Goal: Task Accomplishment & Management: Manage account settings

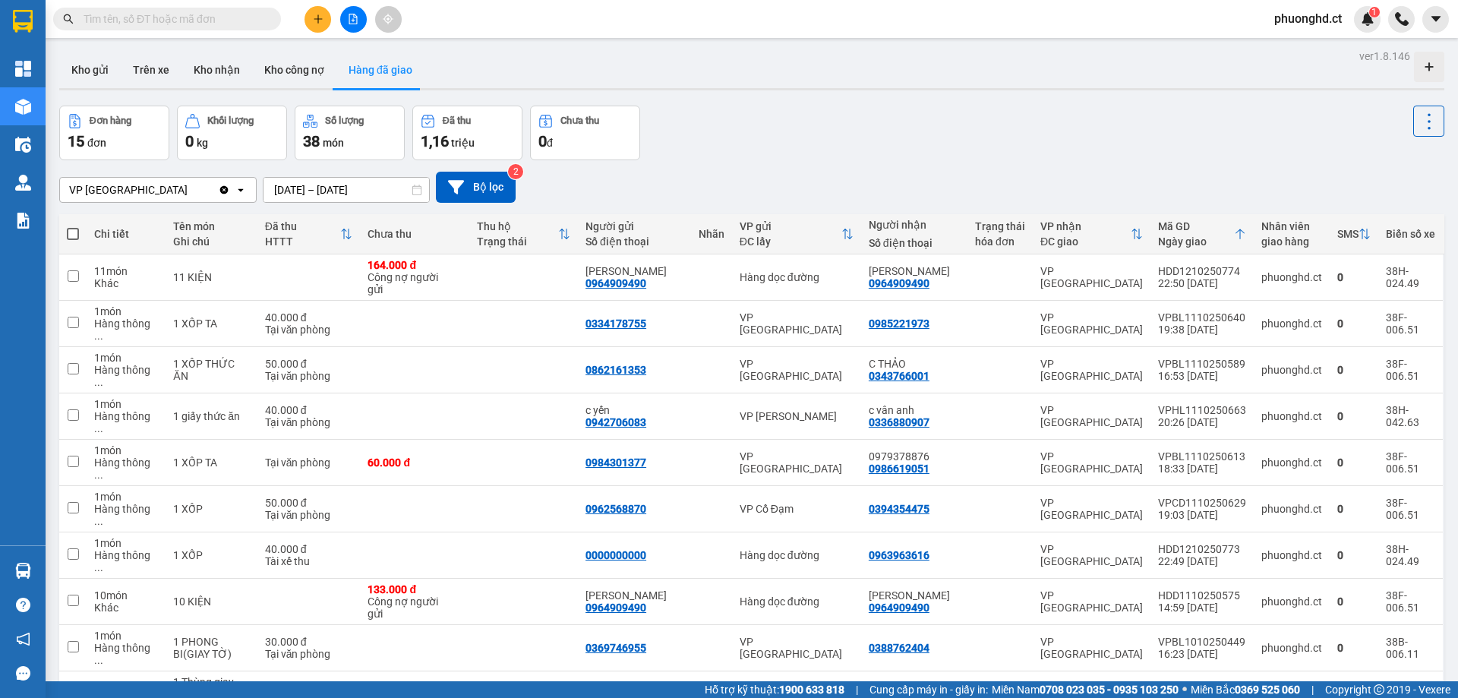
click at [314, 21] on icon "plus" at bounding box center [318, 19] width 11 height 11
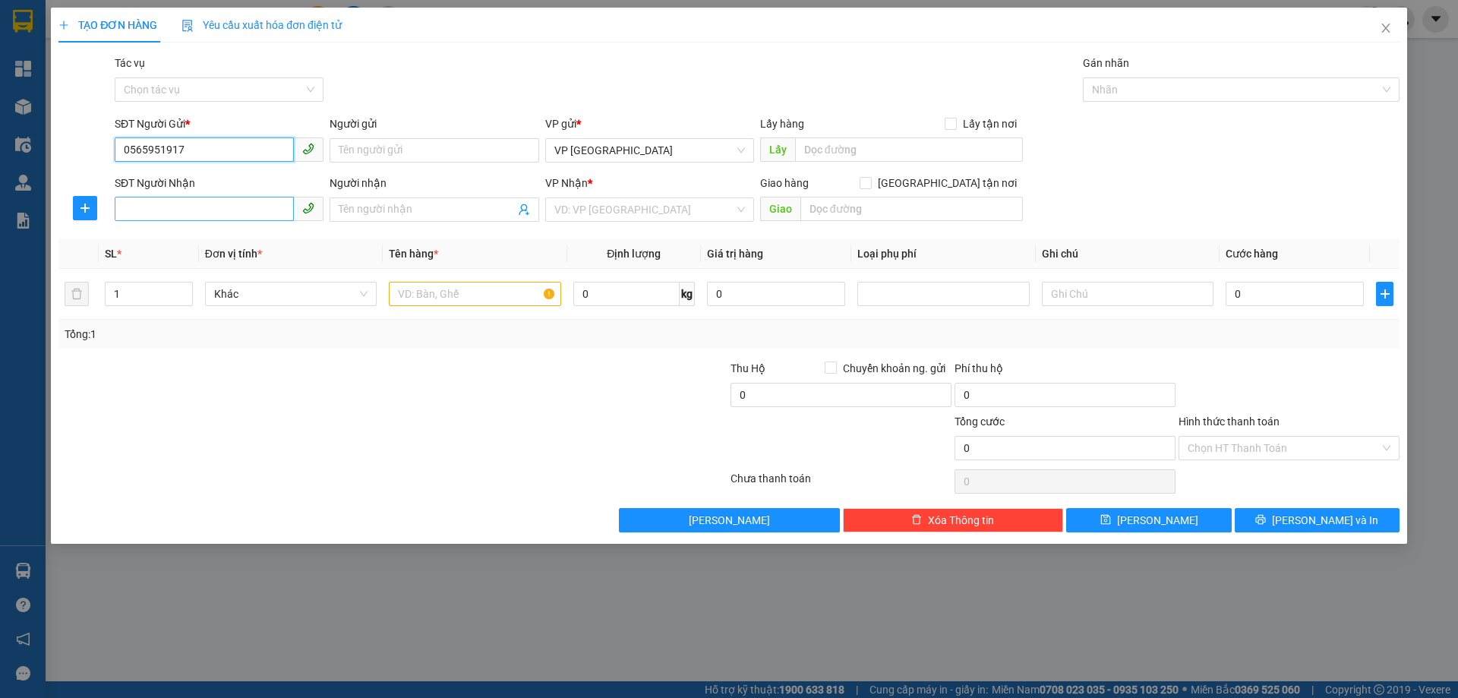
type input "0565951917"
click at [157, 207] on input "SĐT Người Nhận" at bounding box center [204, 209] width 179 height 24
click at [132, 206] on input "00377314659" at bounding box center [204, 209] width 179 height 24
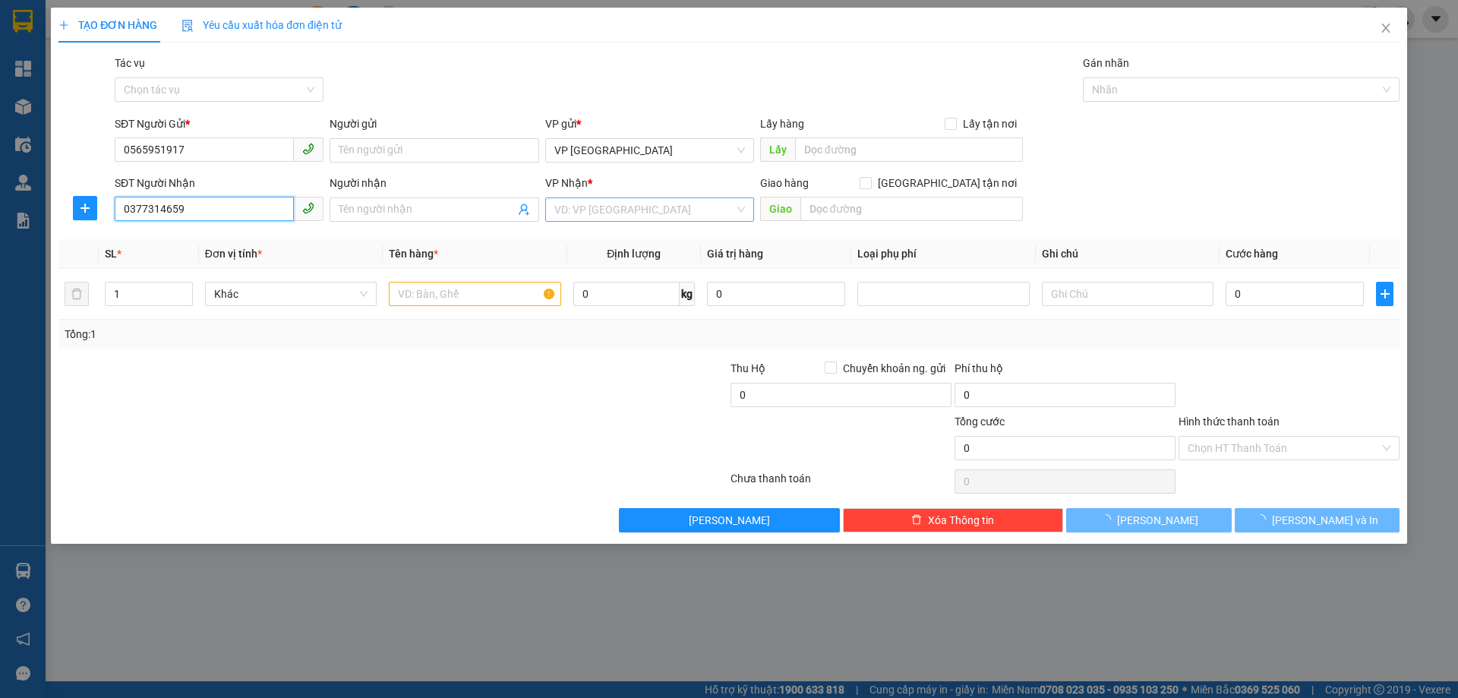
type input "0377314659"
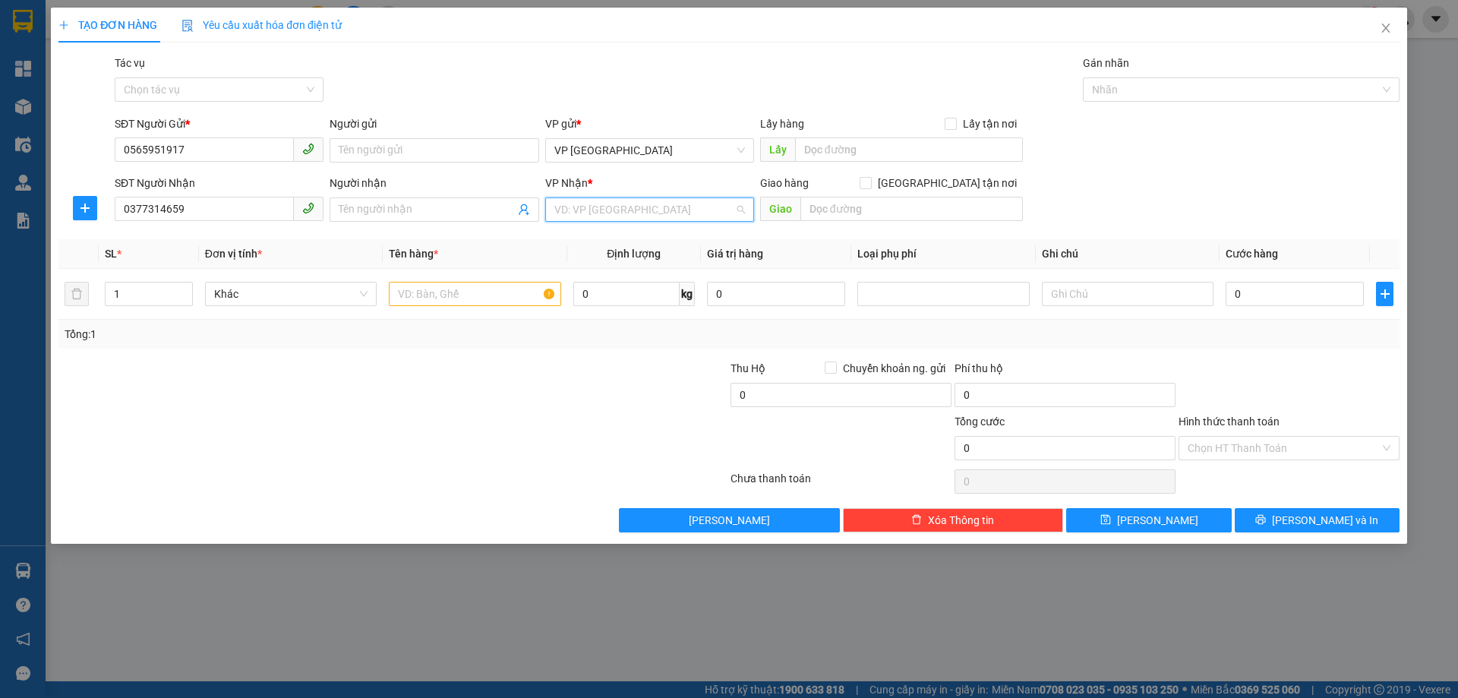
click at [675, 212] on input "search" at bounding box center [645, 209] width 180 height 23
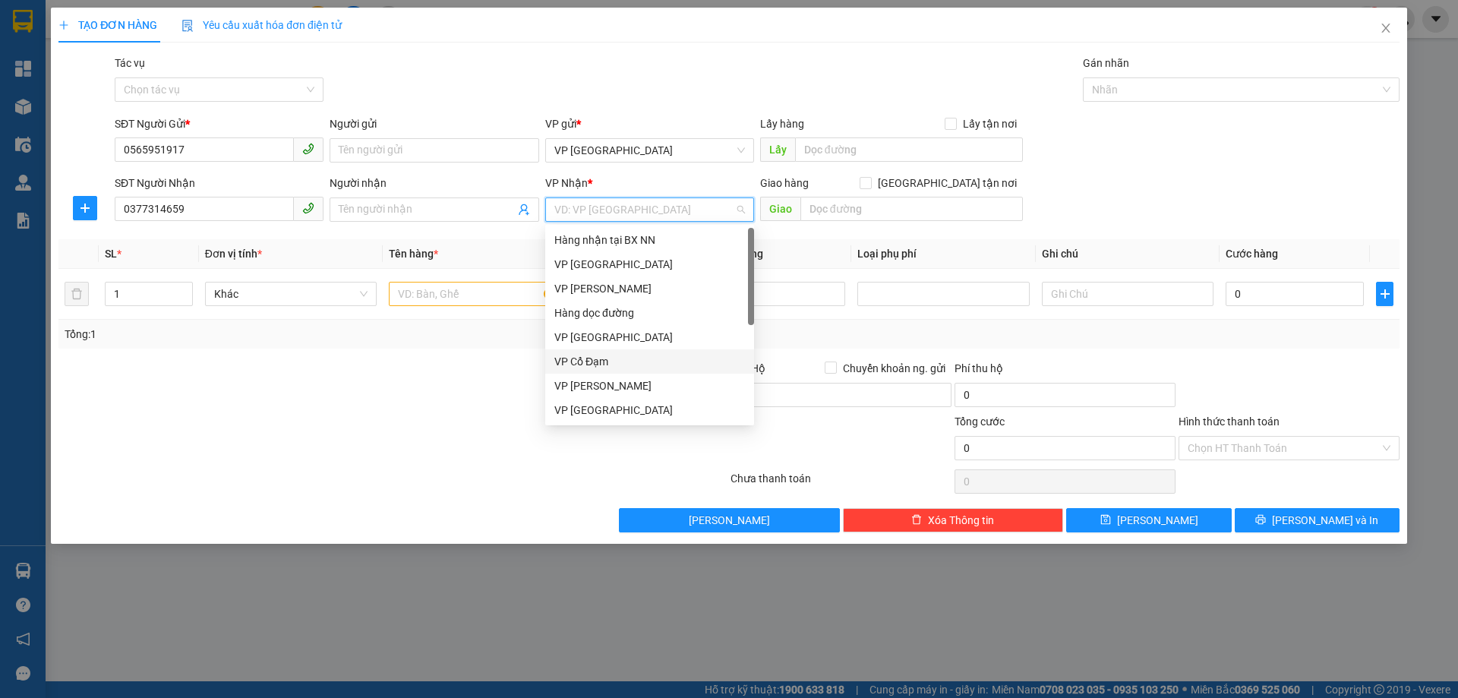
click at [611, 366] on div "VP Cổ Đạm" at bounding box center [650, 361] width 191 height 17
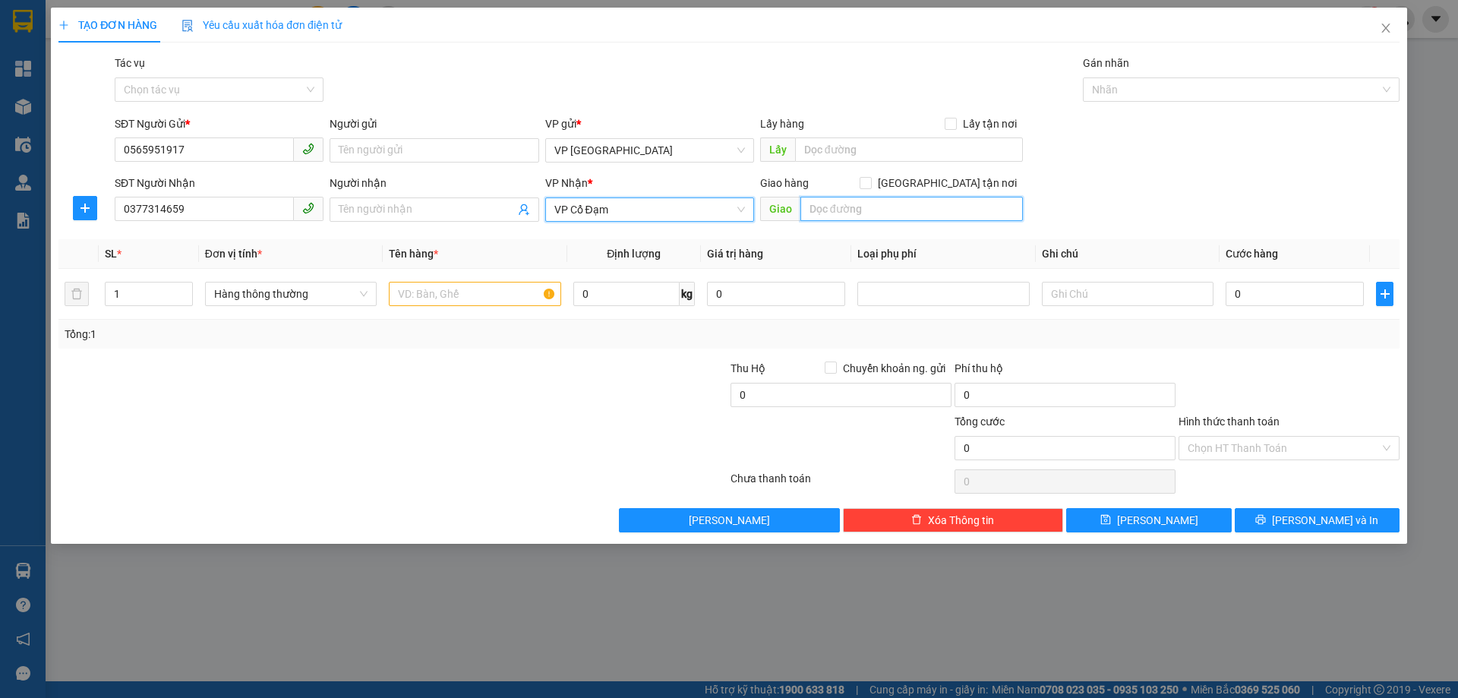
click at [888, 209] on input "text" at bounding box center [912, 209] width 223 height 24
type input "c"
type input "CX NAM NGHÈN"
click at [465, 305] on input "text" at bounding box center [475, 294] width 172 height 24
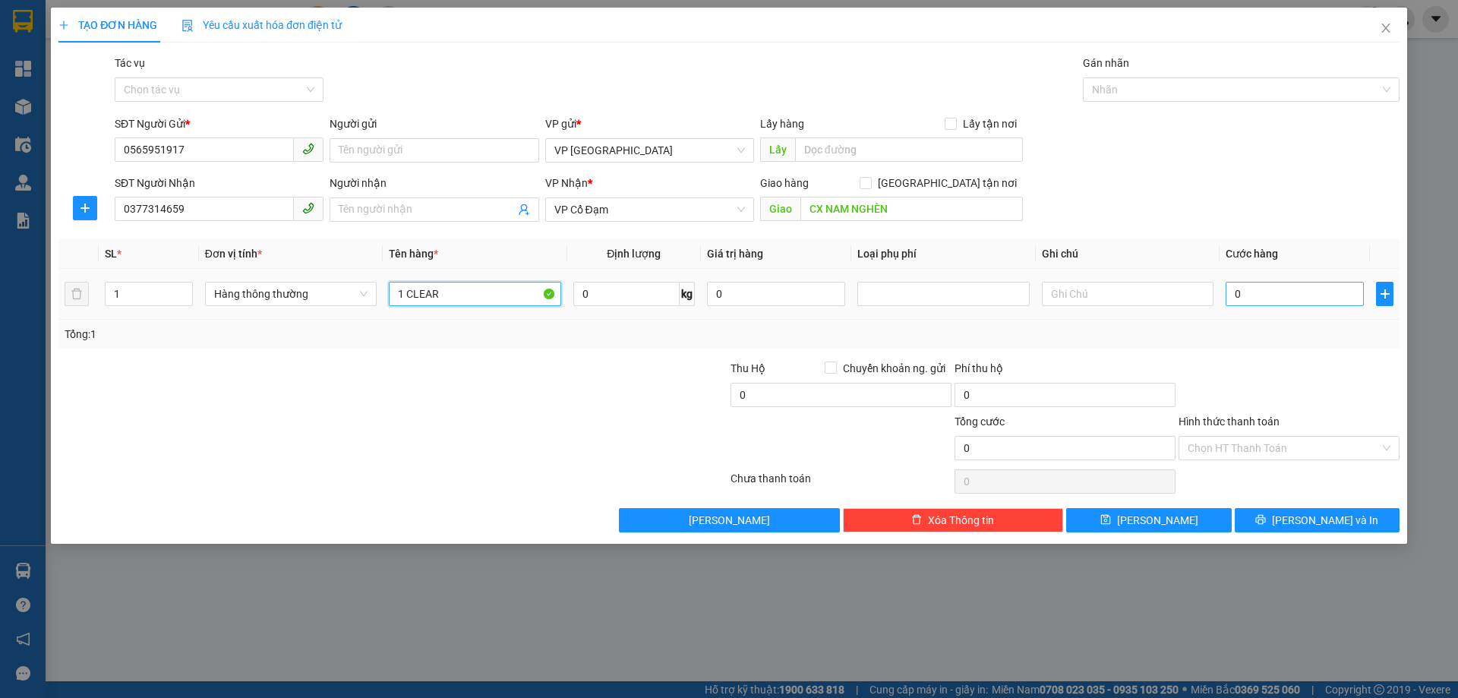
type input "1 CLEAR"
click at [1250, 291] on input "0" at bounding box center [1295, 294] width 138 height 24
type input "30"
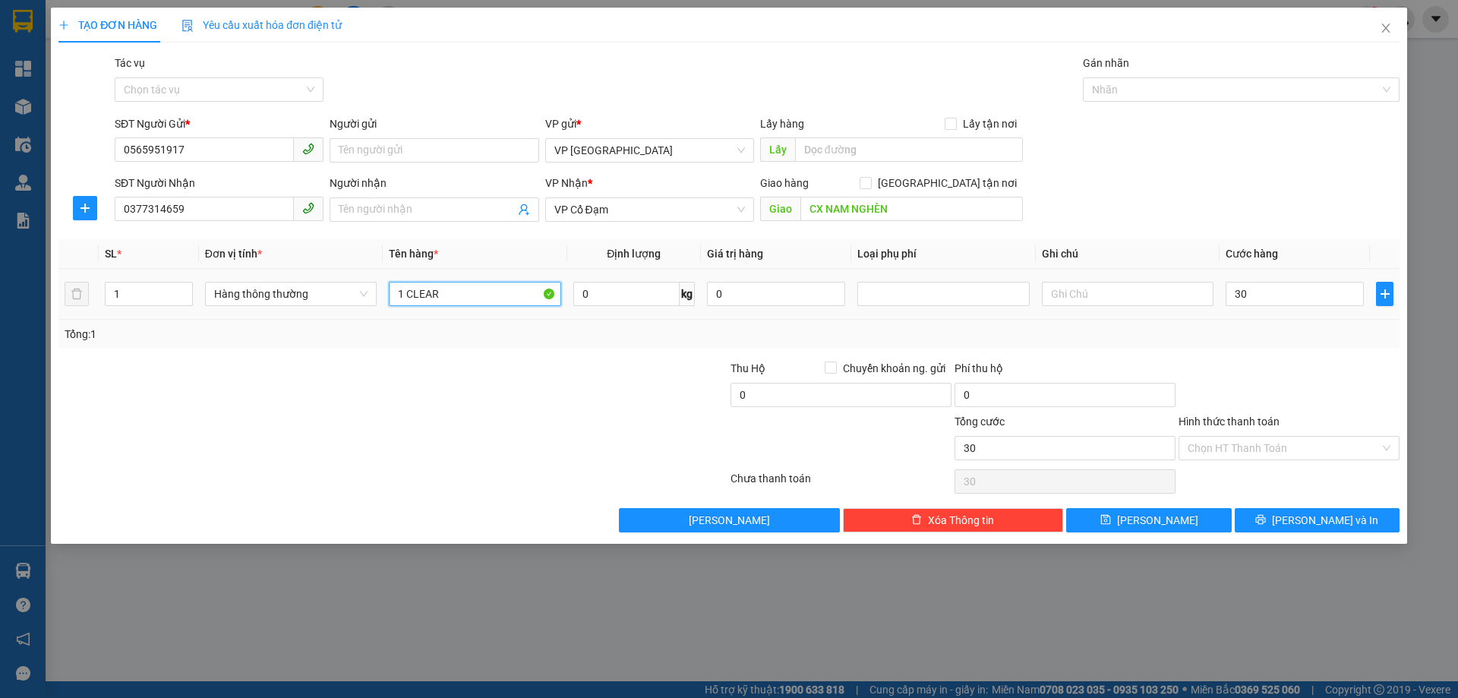
click at [510, 286] on input "1 CLEAR" at bounding box center [475, 294] width 172 height 24
type input "30.000"
type input "1 CLEAR (VỞ)"
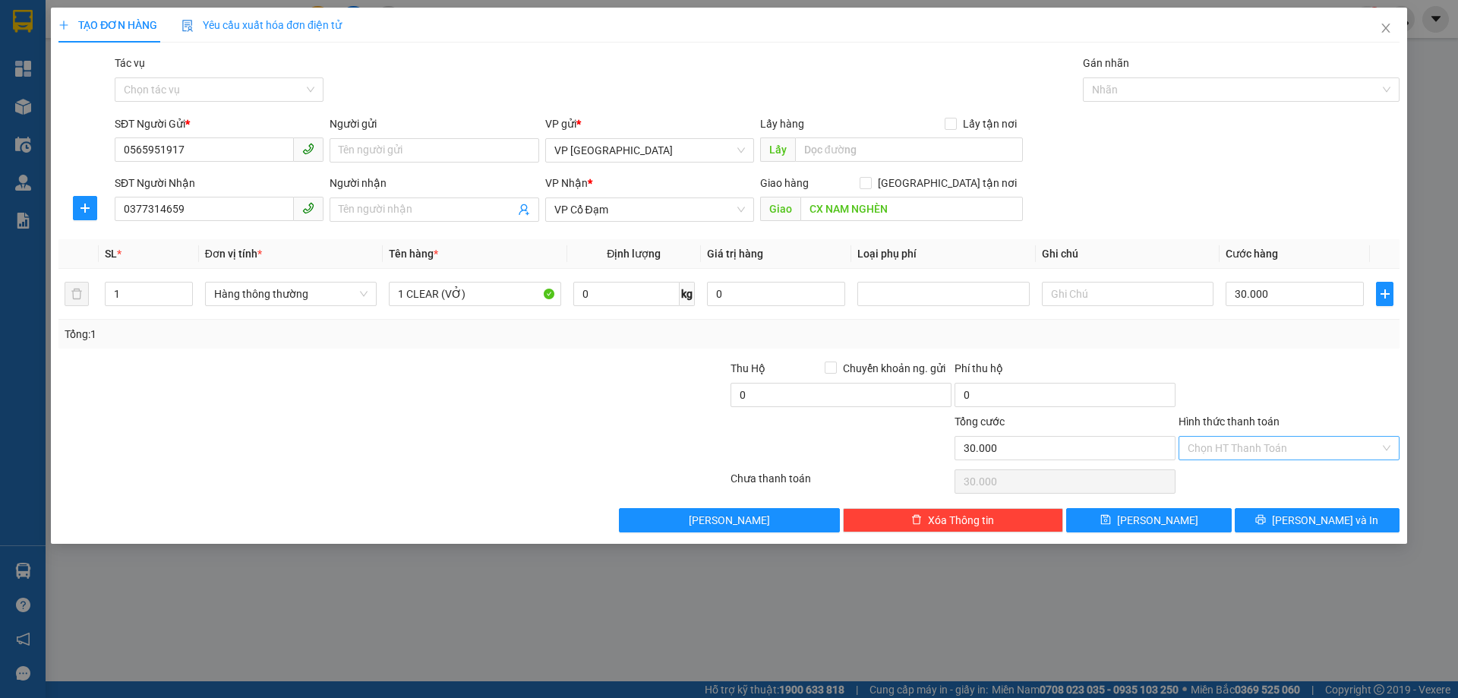
click at [1310, 457] on input "Hình thức thanh toán" at bounding box center [1284, 448] width 192 height 23
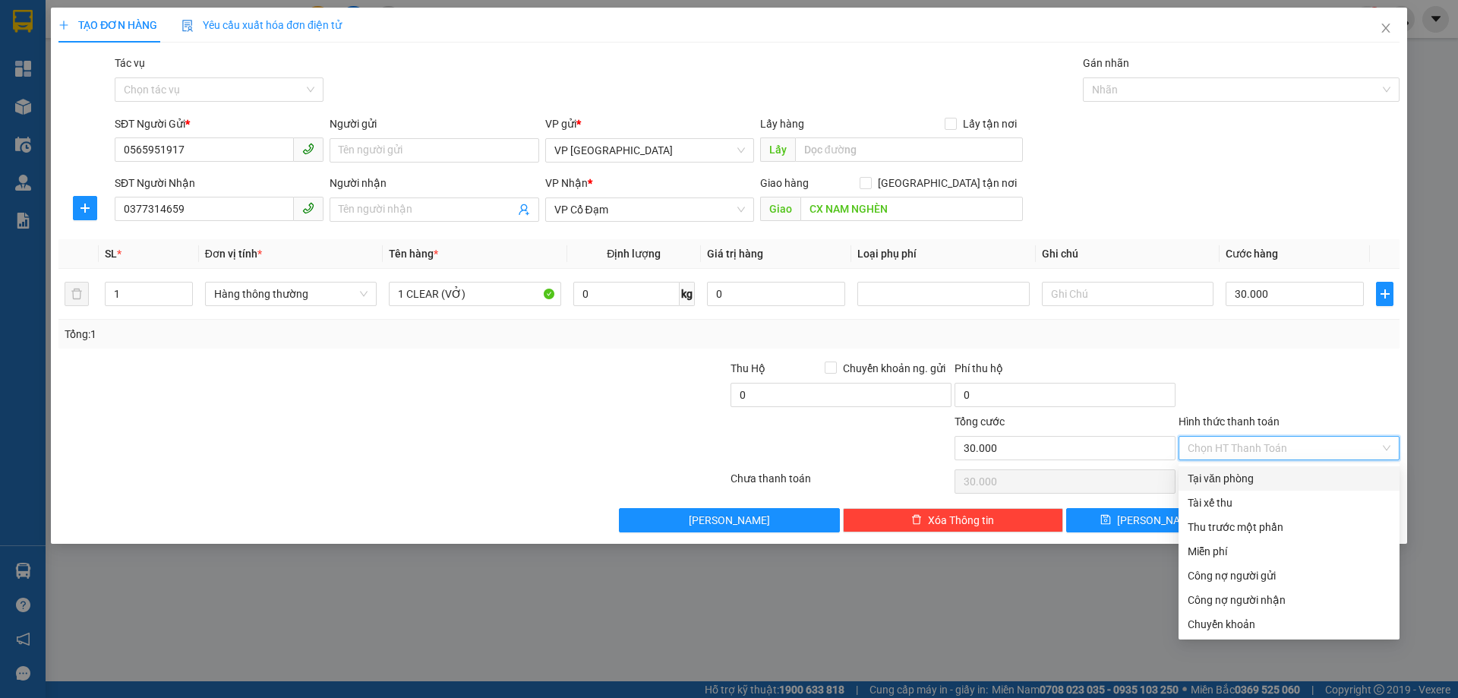
click at [1293, 477] on div "Tại văn phòng" at bounding box center [1289, 478] width 203 height 17
type input "0"
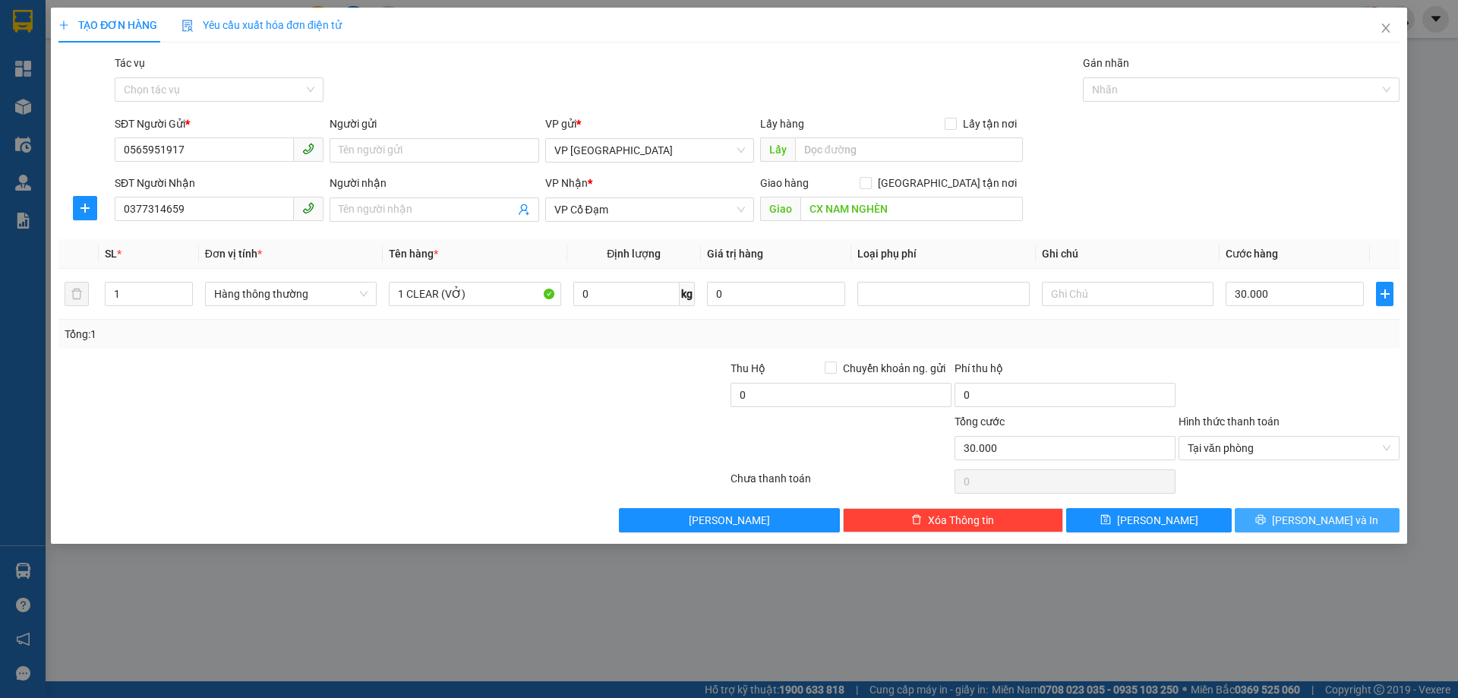
click at [1322, 519] on span "[PERSON_NAME] và In" at bounding box center [1325, 520] width 106 height 17
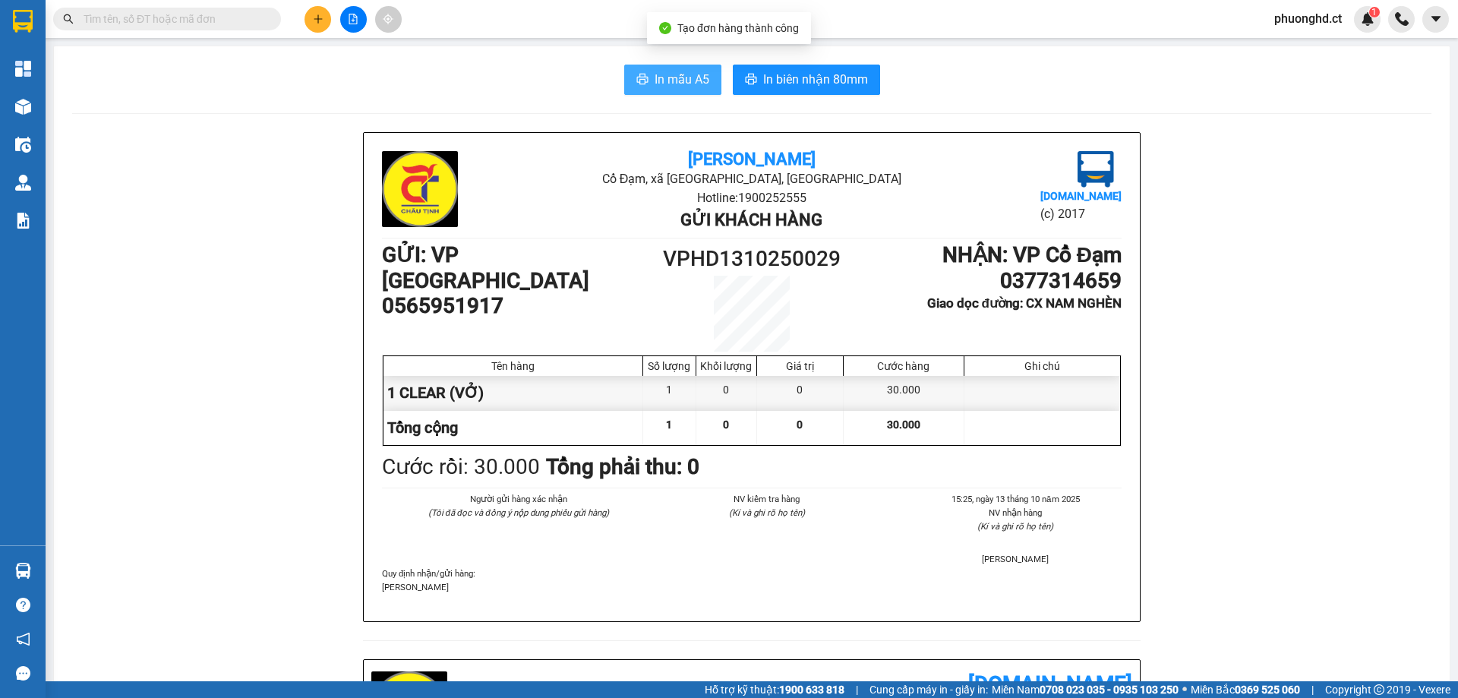
click at [655, 87] on span "In mẫu A5" at bounding box center [682, 79] width 55 height 19
click at [675, 70] on span "In mẫu A5" at bounding box center [682, 79] width 55 height 19
click at [157, 21] on input "text" at bounding box center [173, 19] width 179 height 17
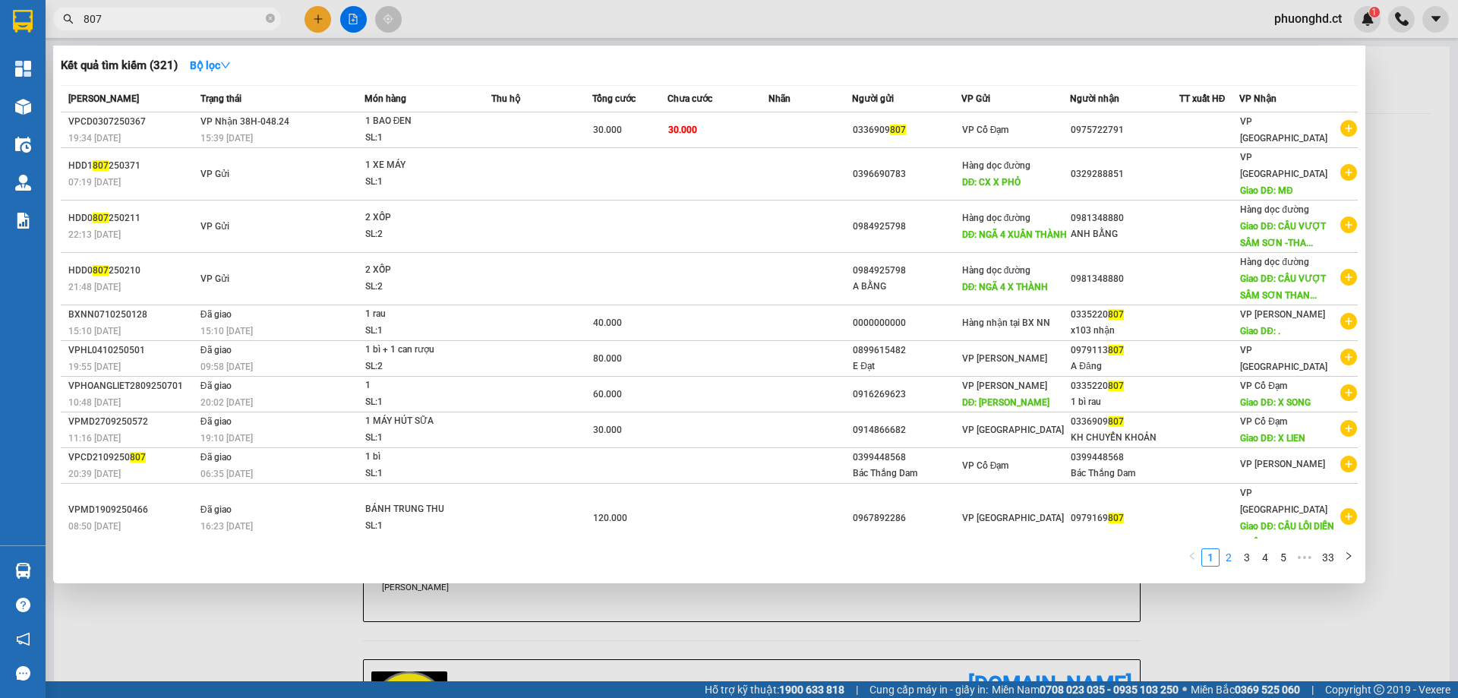
type input "807"
click at [1231, 549] on link "2" at bounding box center [1229, 557] width 17 height 17
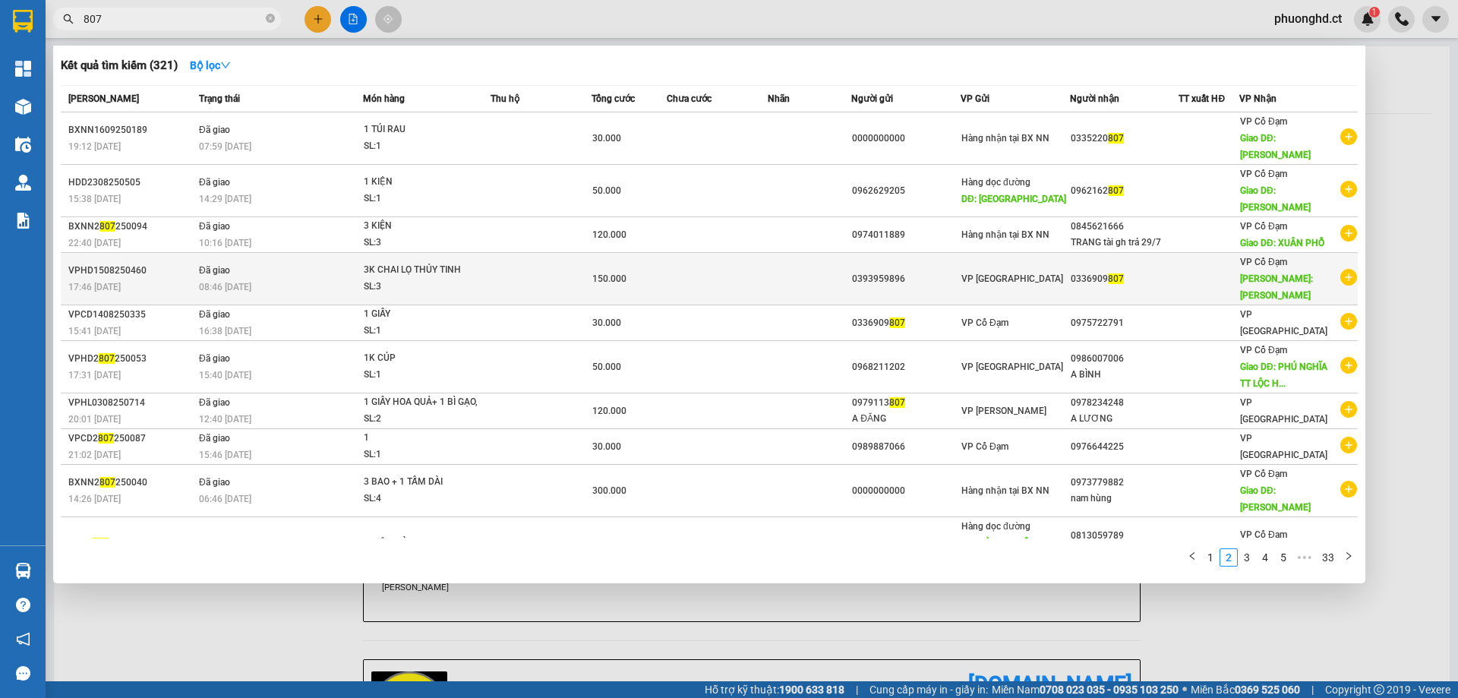
click at [1341, 269] on icon "plus-circle" at bounding box center [1349, 277] width 17 height 17
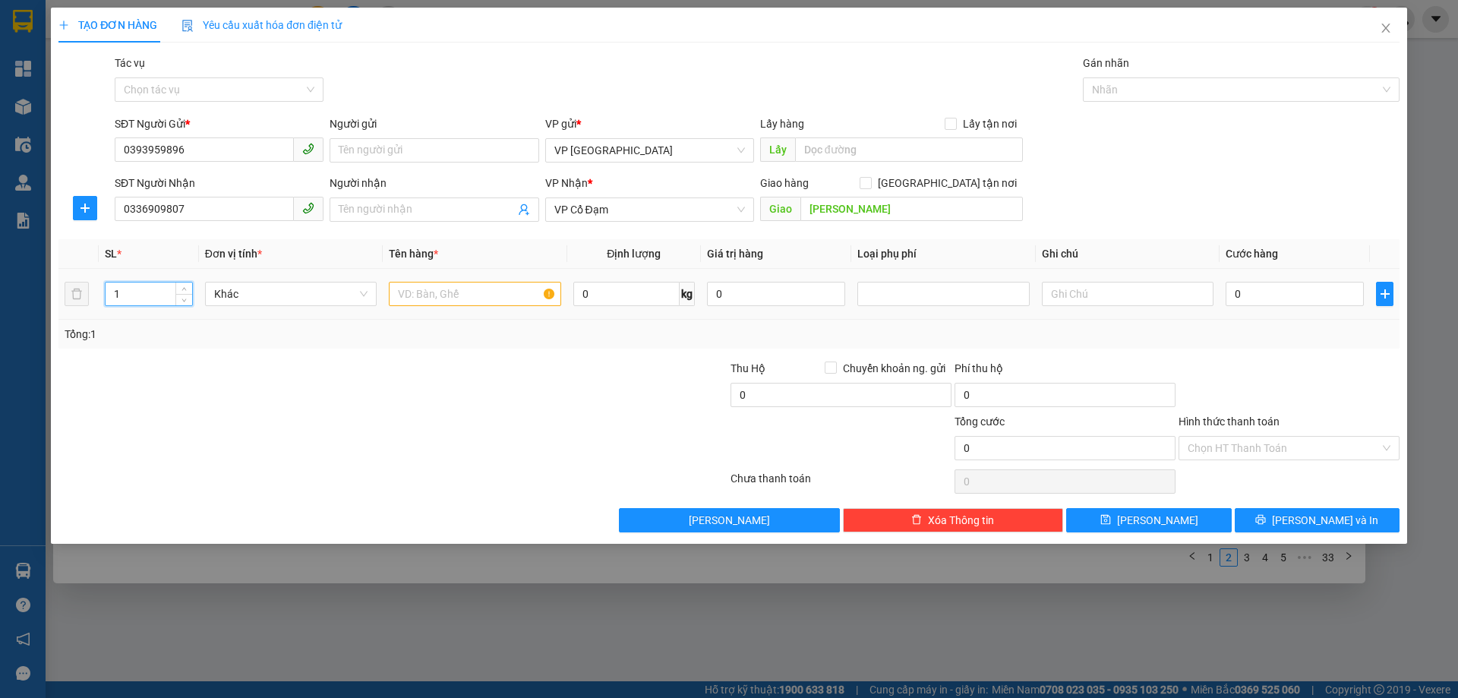
drag, startPoint x: 138, startPoint y: 296, endPoint x: 94, endPoint y: 294, distance: 44.1
click at [95, 295] on tr "1 Khác 0 kg 0 0" at bounding box center [728, 294] width 1341 height 51
type input "3"
click at [490, 295] on input "text" at bounding box center [475, 294] width 172 height 24
type input "3K CHAI LỌ THỦY TINH"
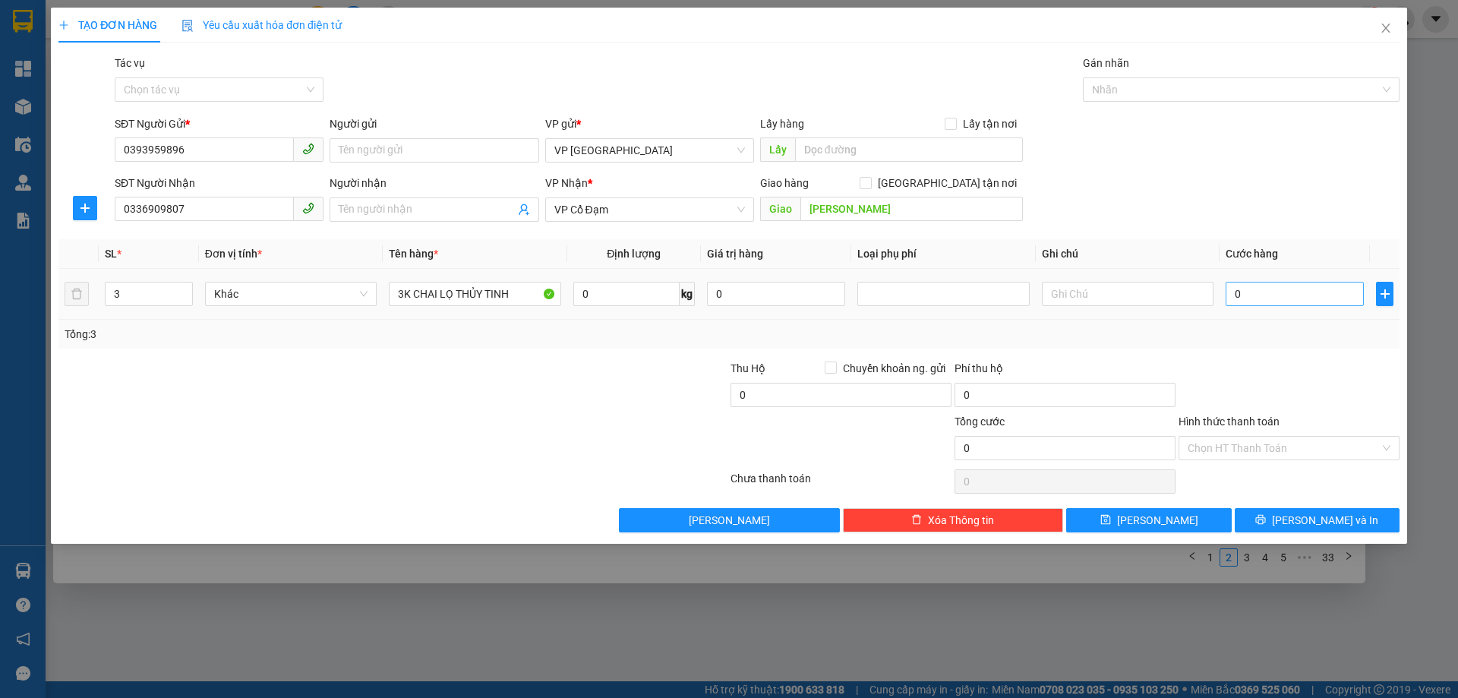
click at [1310, 283] on div "0" at bounding box center [1295, 294] width 138 height 30
drag, startPoint x: 1296, startPoint y: 291, endPoint x: 1287, endPoint y: 267, distance: 26.0
click at [1294, 292] on input "0" at bounding box center [1295, 294] width 138 height 24
type input "10"
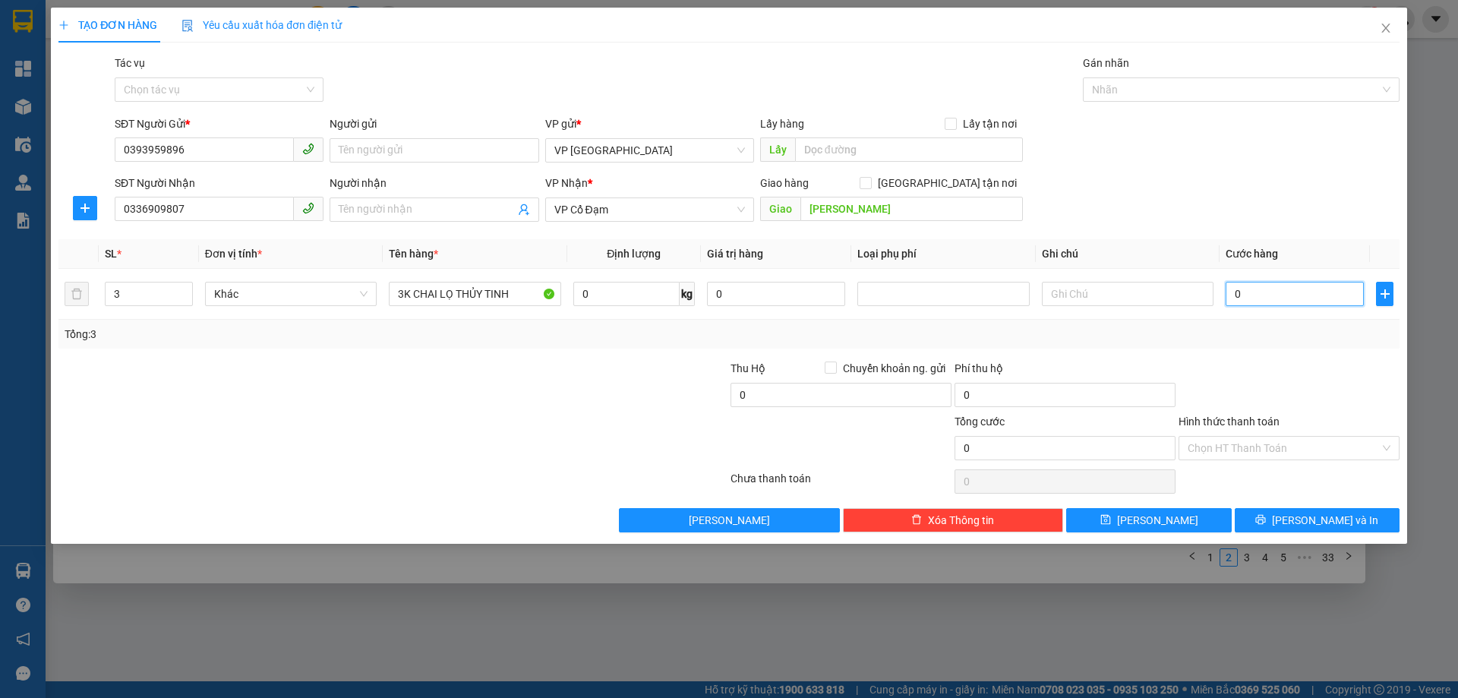
type input "10"
type input "150"
click at [1331, 181] on div "SĐT Người Nhận 0336909807 Người nhận Tên người nhận VP Nhận * VP Cổ Đạm Giao hà…" at bounding box center [757, 201] width 1291 height 53
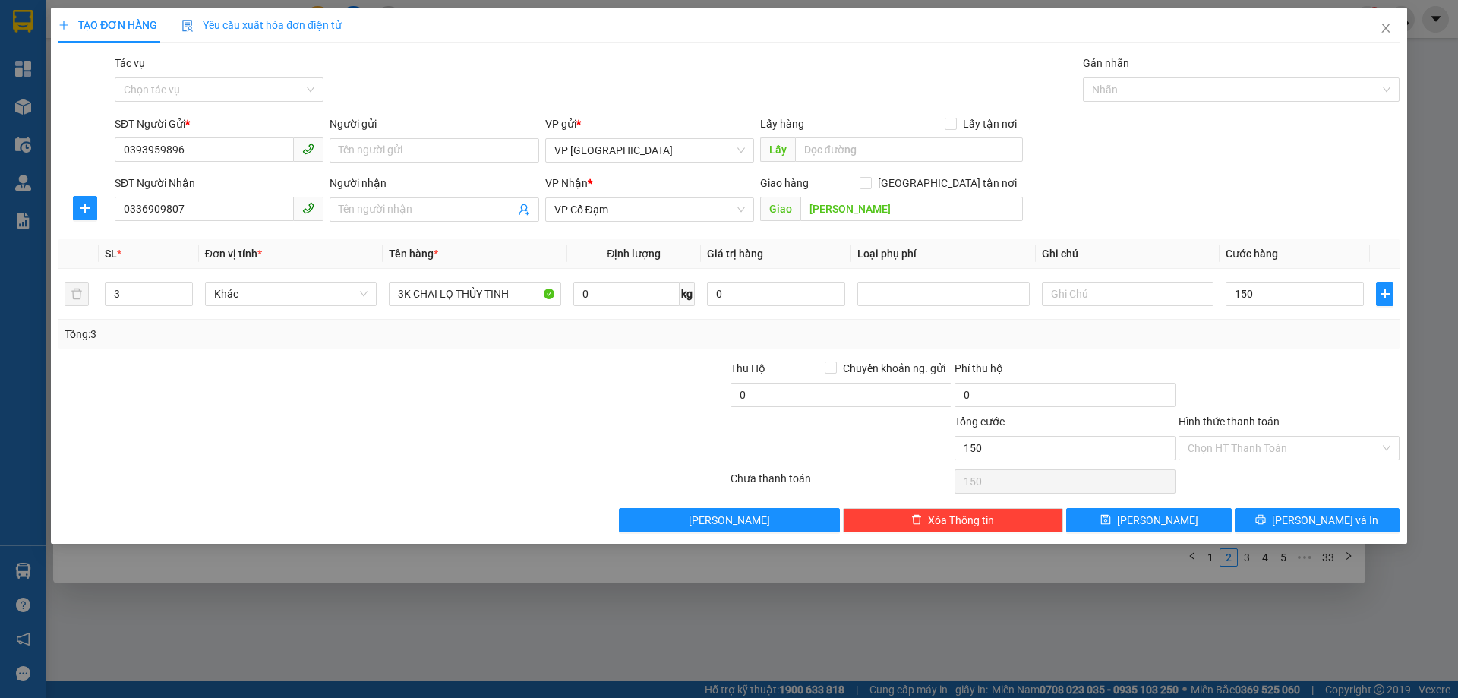
type input "150.000"
drag, startPoint x: 1288, startPoint y: 440, endPoint x: 1277, endPoint y: 471, distance: 32.9
click at [1286, 440] on input "Hình thức thanh toán" at bounding box center [1284, 448] width 192 height 23
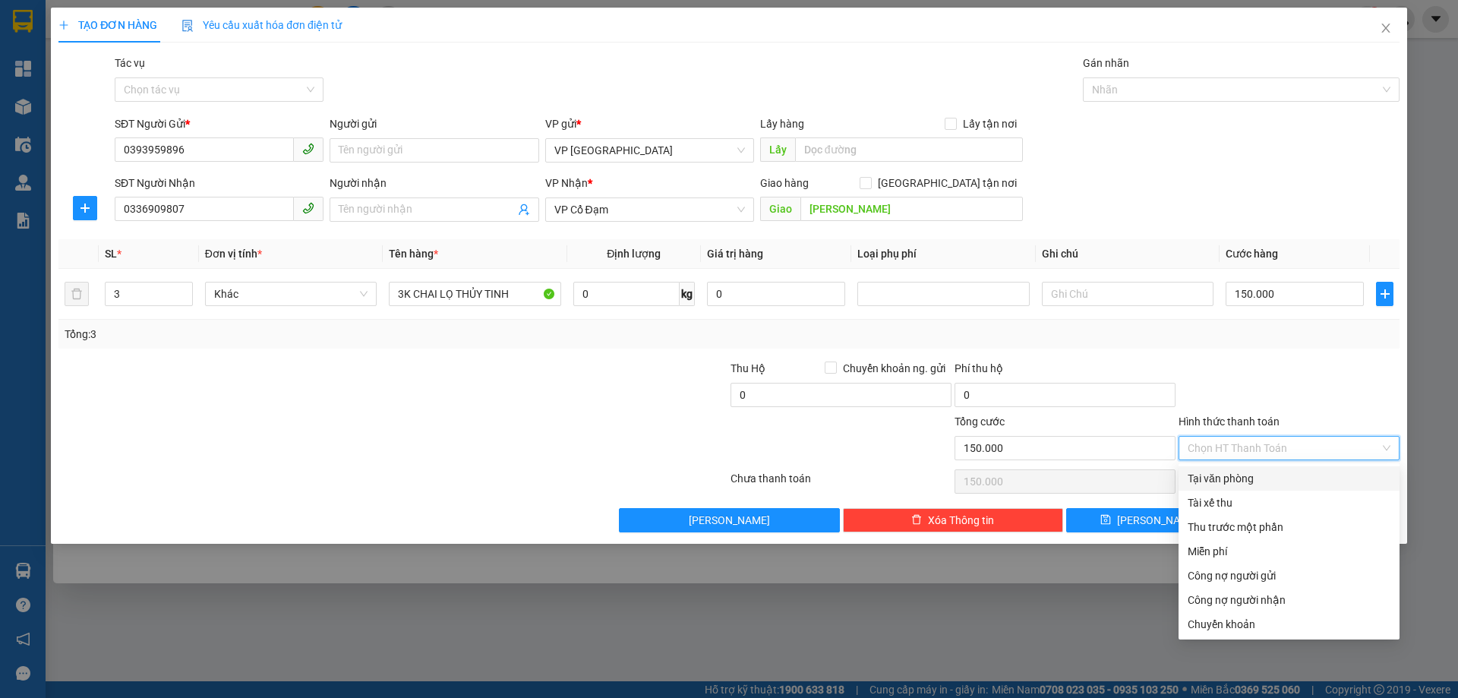
click at [1280, 382] on div at bounding box center [1289, 386] width 224 height 53
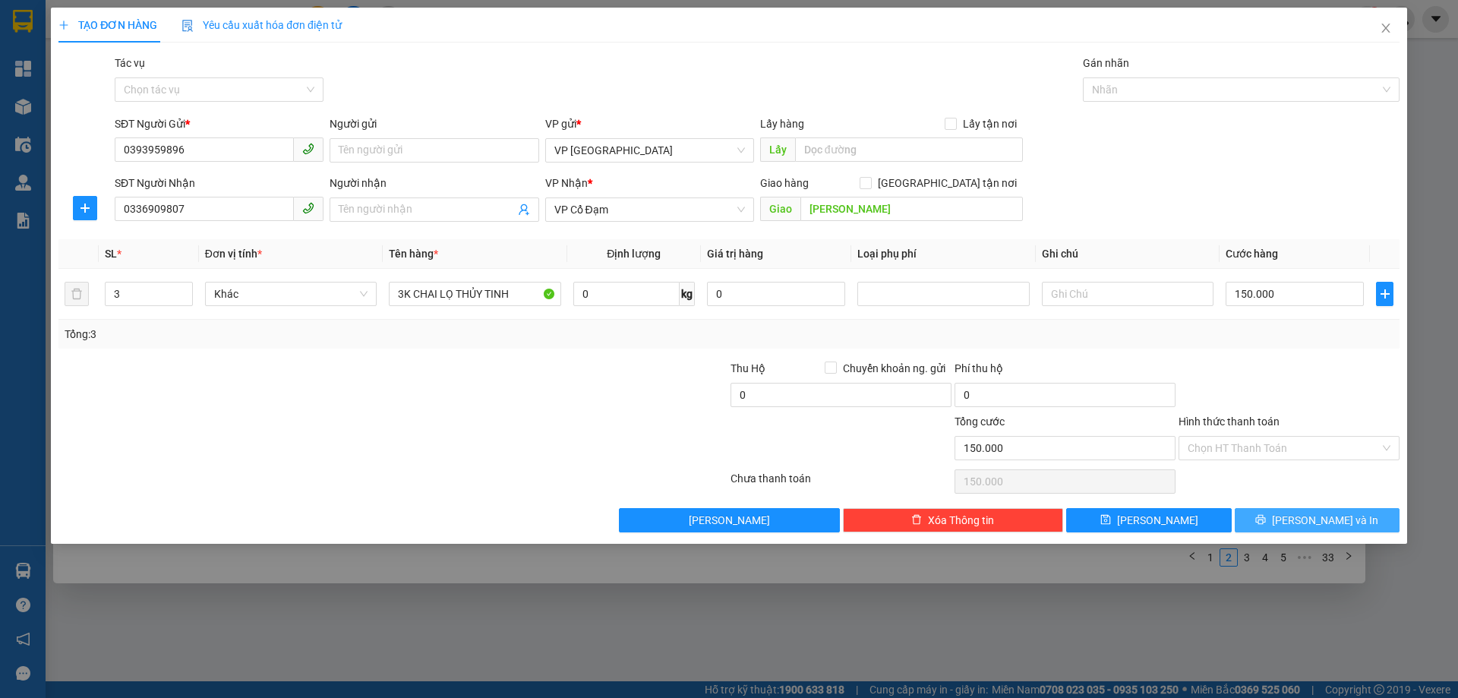
click at [1275, 523] on button "[PERSON_NAME] và In" at bounding box center [1317, 520] width 165 height 24
click at [1100, 630] on div at bounding box center [729, 349] width 1458 height 698
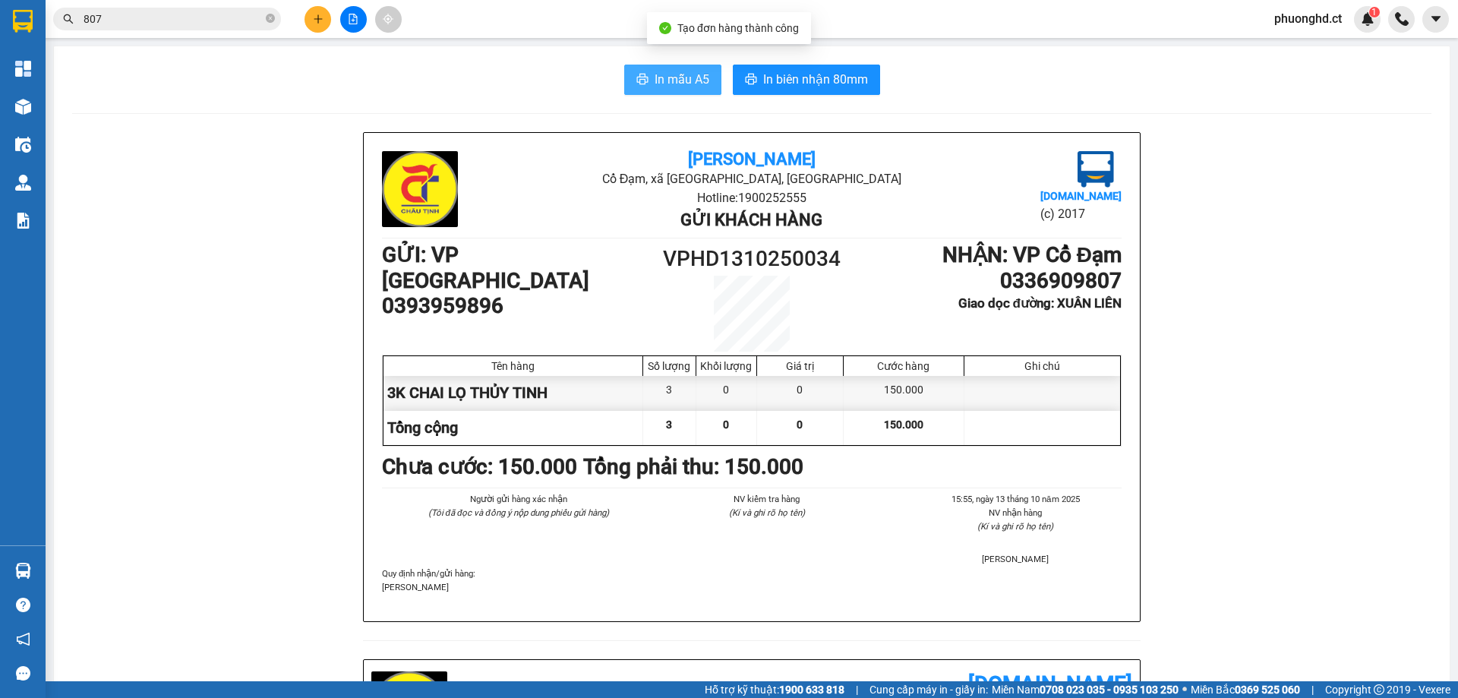
click at [659, 85] on span "In mẫu A5" at bounding box center [682, 79] width 55 height 19
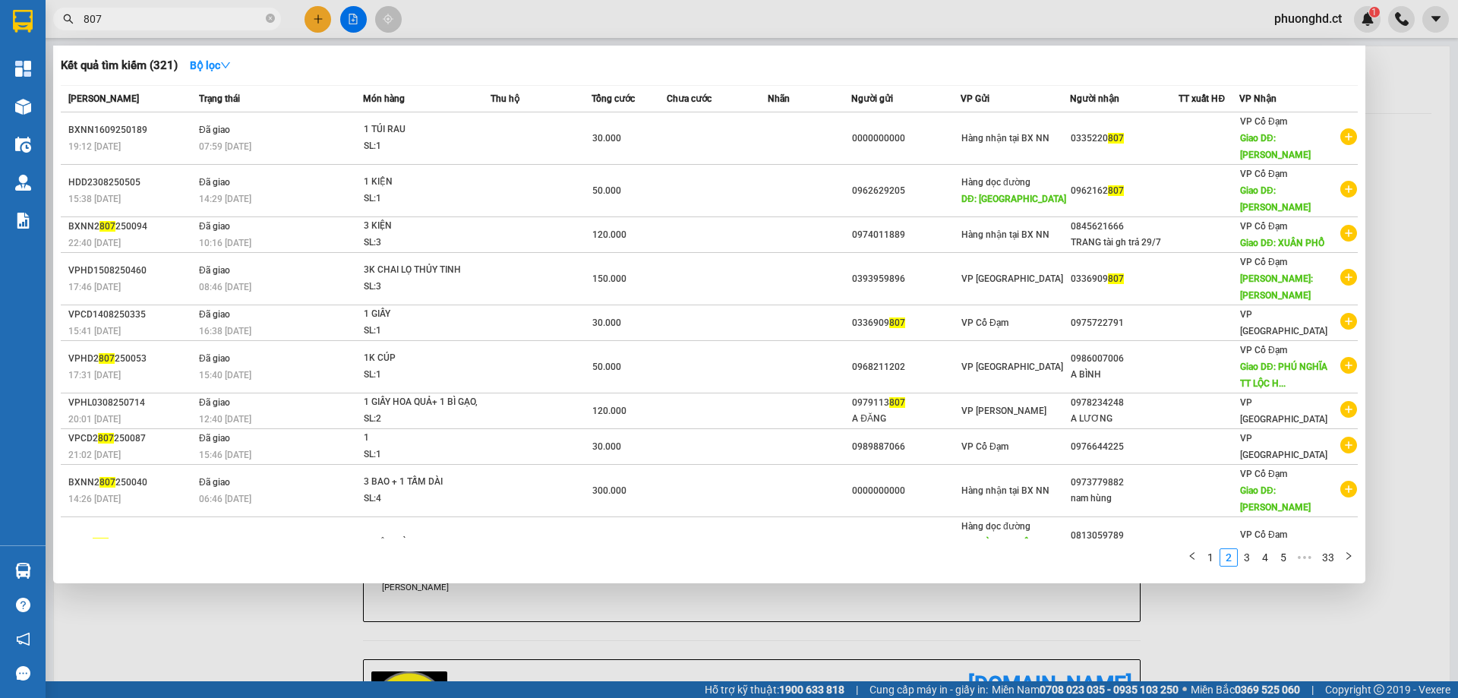
click at [122, 21] on input "807" at bounding box center [173, 19] width 179 height 17
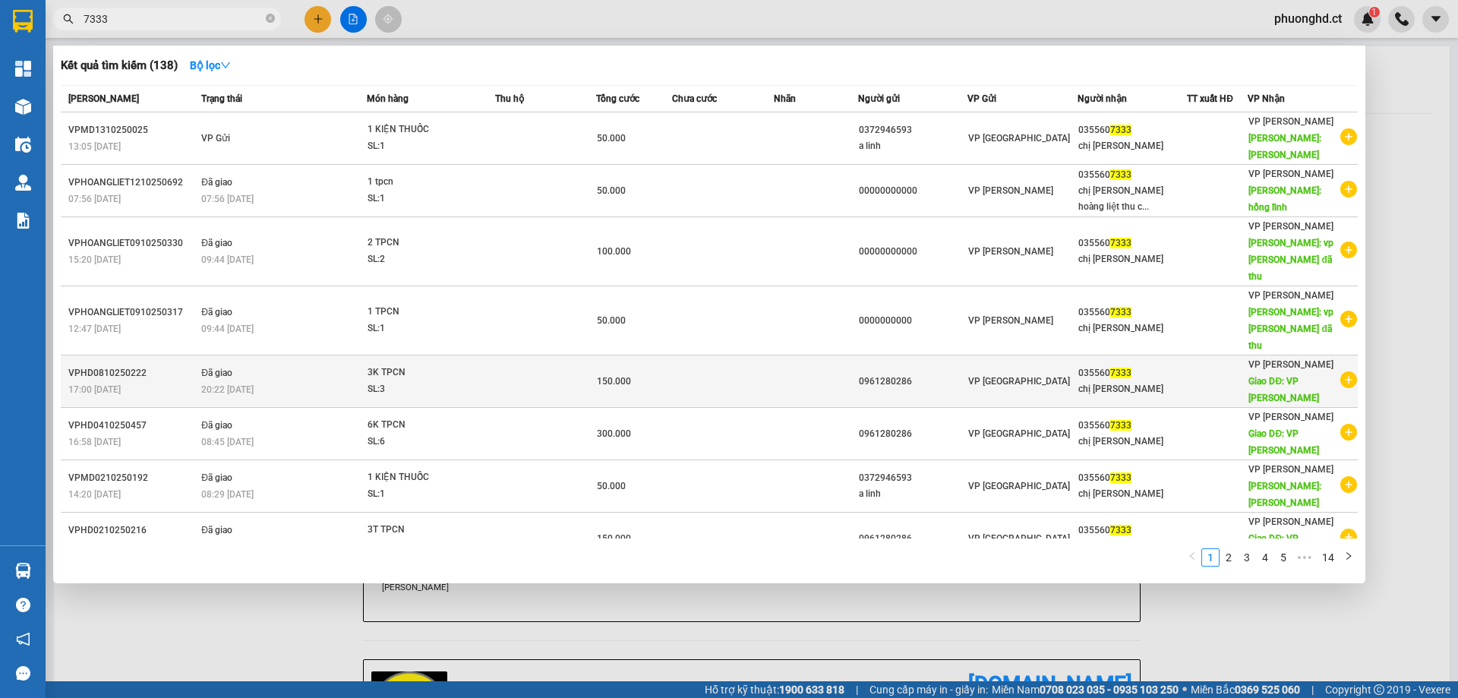
type input "7333"
click at [1341, 371] on icon "plus-circle" at bounding box center [1349, 379] width 17 height 17
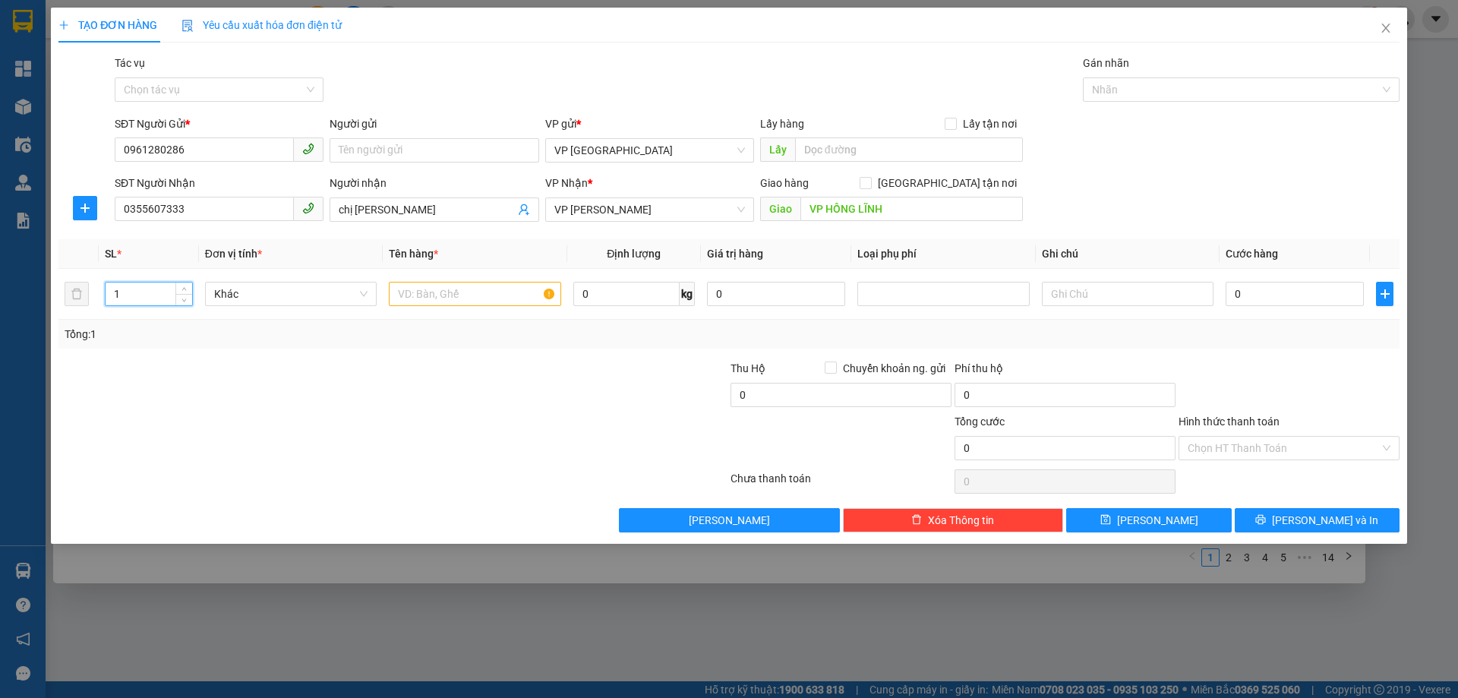
drag, startPoint x: 140, startPoint y: 295, endPoint x: 0, endPoint y: 318, distance: 141.5
click at [0, 318] on div "TẠO ĐƠN HÀNG Yêu cầu xuất hóa đơn điện tử Transit Pickup Surcharge Ids Transit …" at bounding box center [729, 349] width 1458 height 698
type input "4"
click at [450, 299] on input "text" at bounding box center [475, 294] width 172 height 24
type input "4K TPCN"
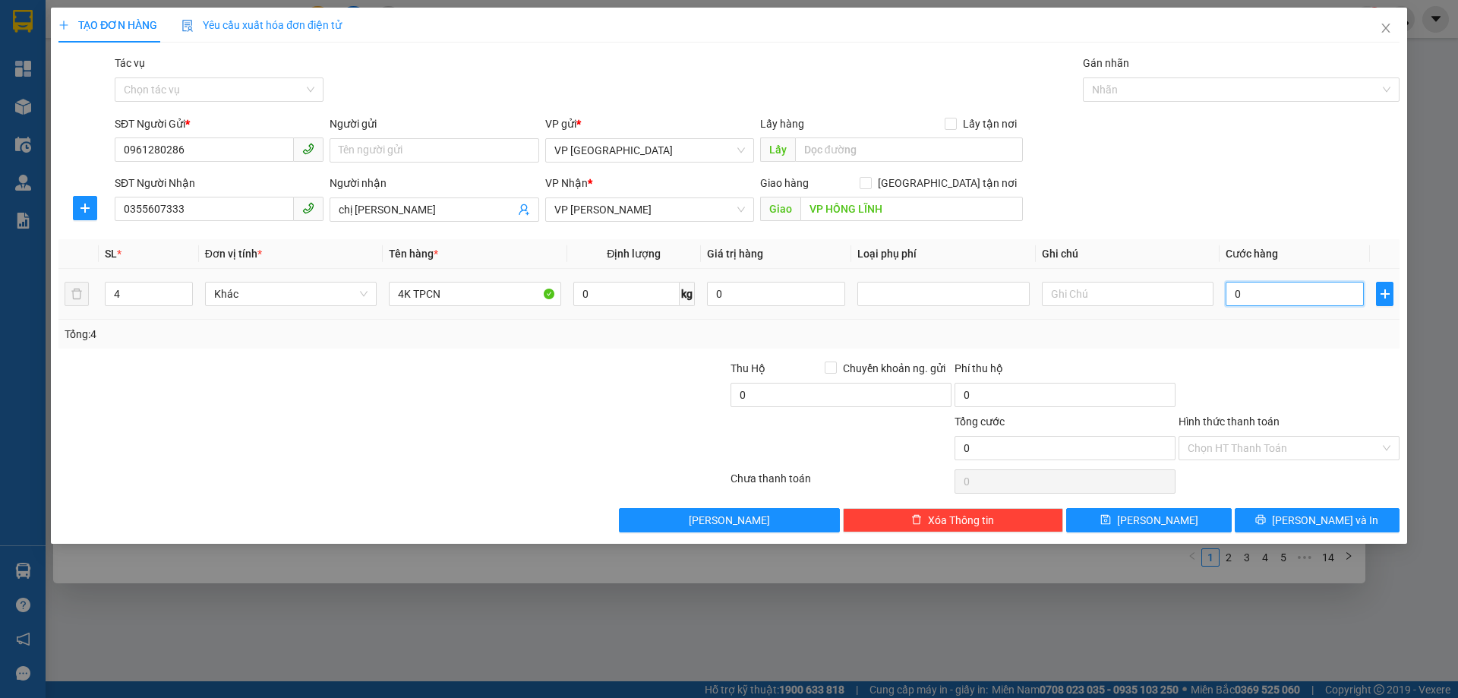
click at [1240, 296] on input "0" at bounding box center [1295, 294] width 138 height 24
type input "20"
type input "200"
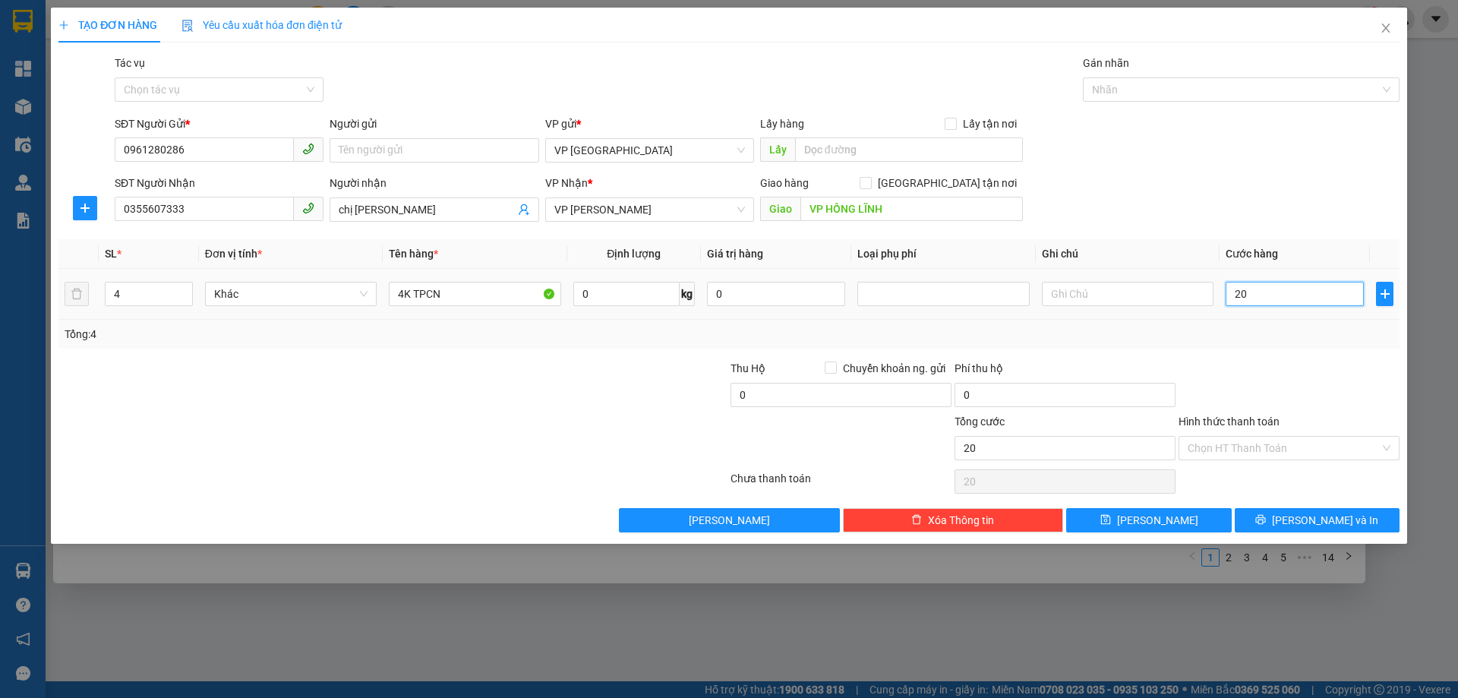
type input "200"
type input "200.000"
click at [1258, 448] on input "Hình thức thanh toán" at bounding box center [1284, 448] width 192 height 23
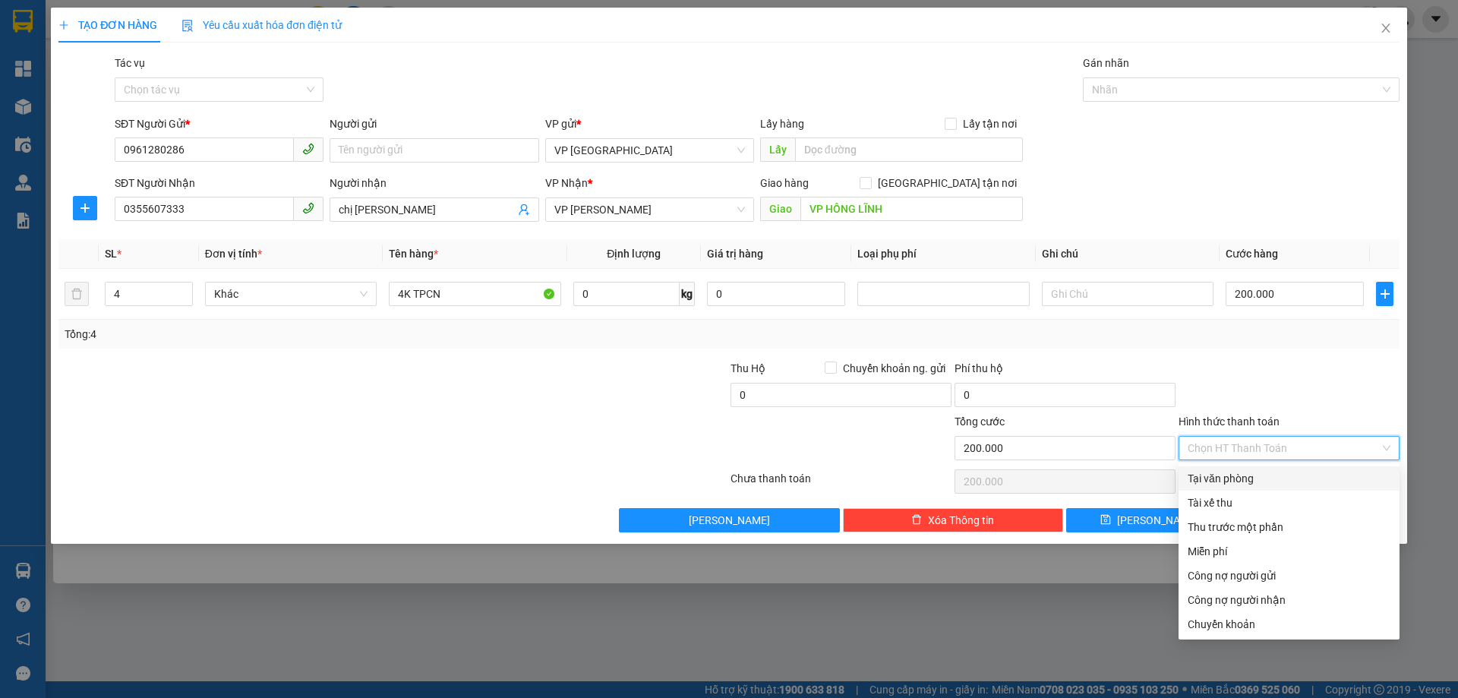
click at [1251, 485] on div "Tại văn phòng" at bounding box center [1289, 478] width 203 height 17
type input "0"
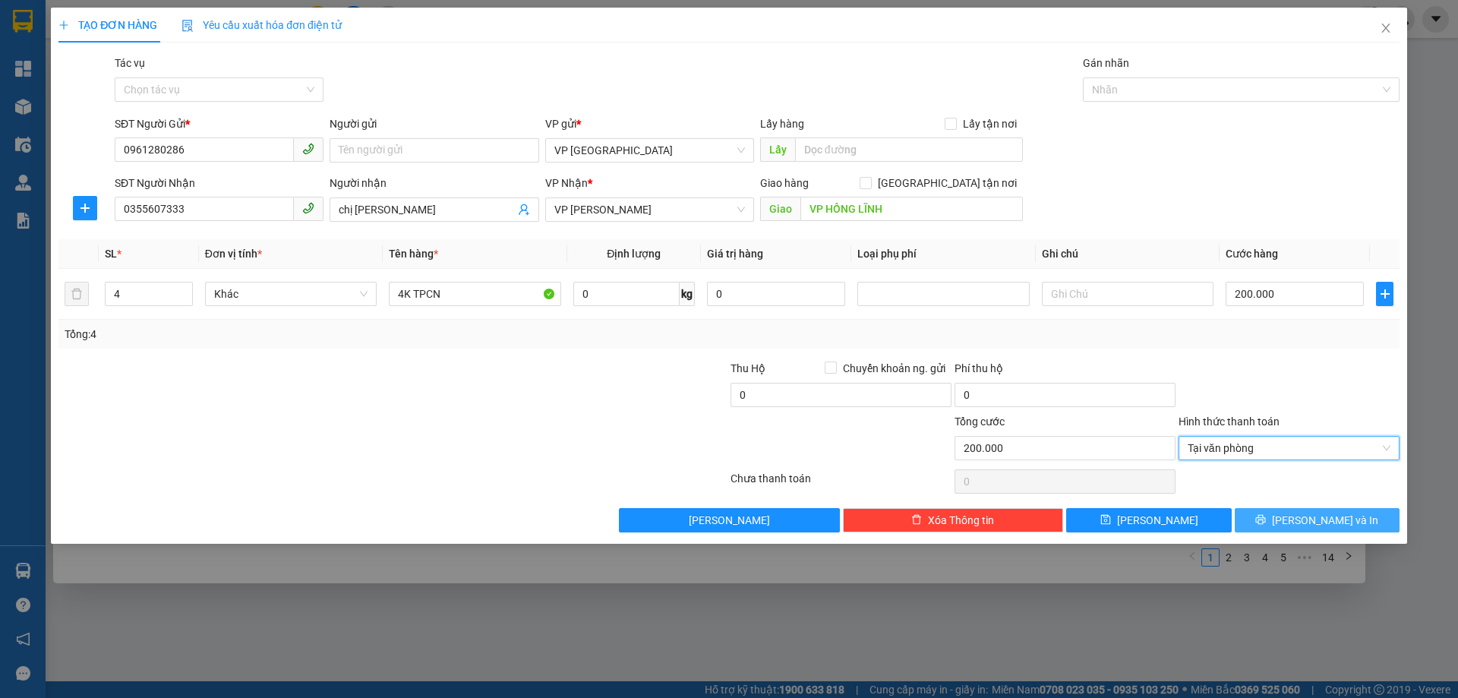
click at [1274, 523] on button "[PERSON_NAME] và In" at bounding box center [1317, 520] width 165 height 24
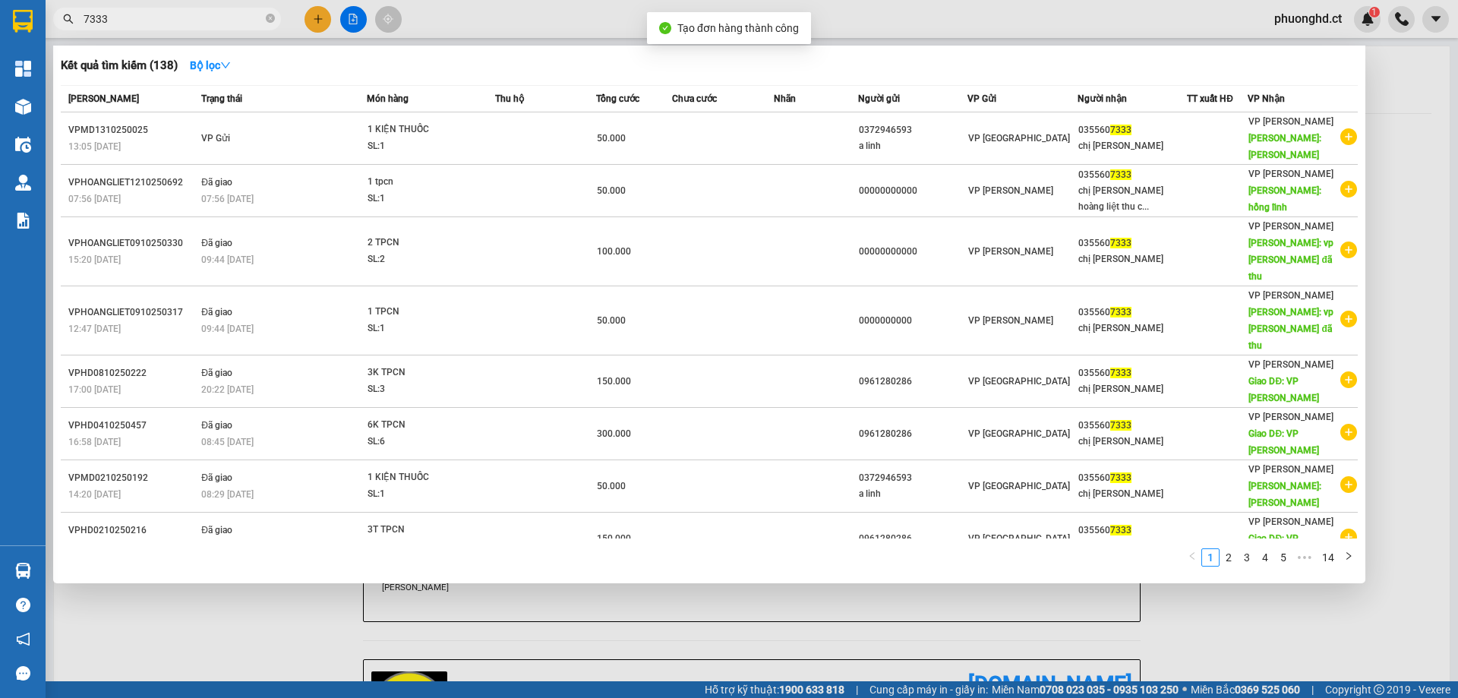
click at [666, 636] on div at bounding box center [729, 349] width 1458 height 698
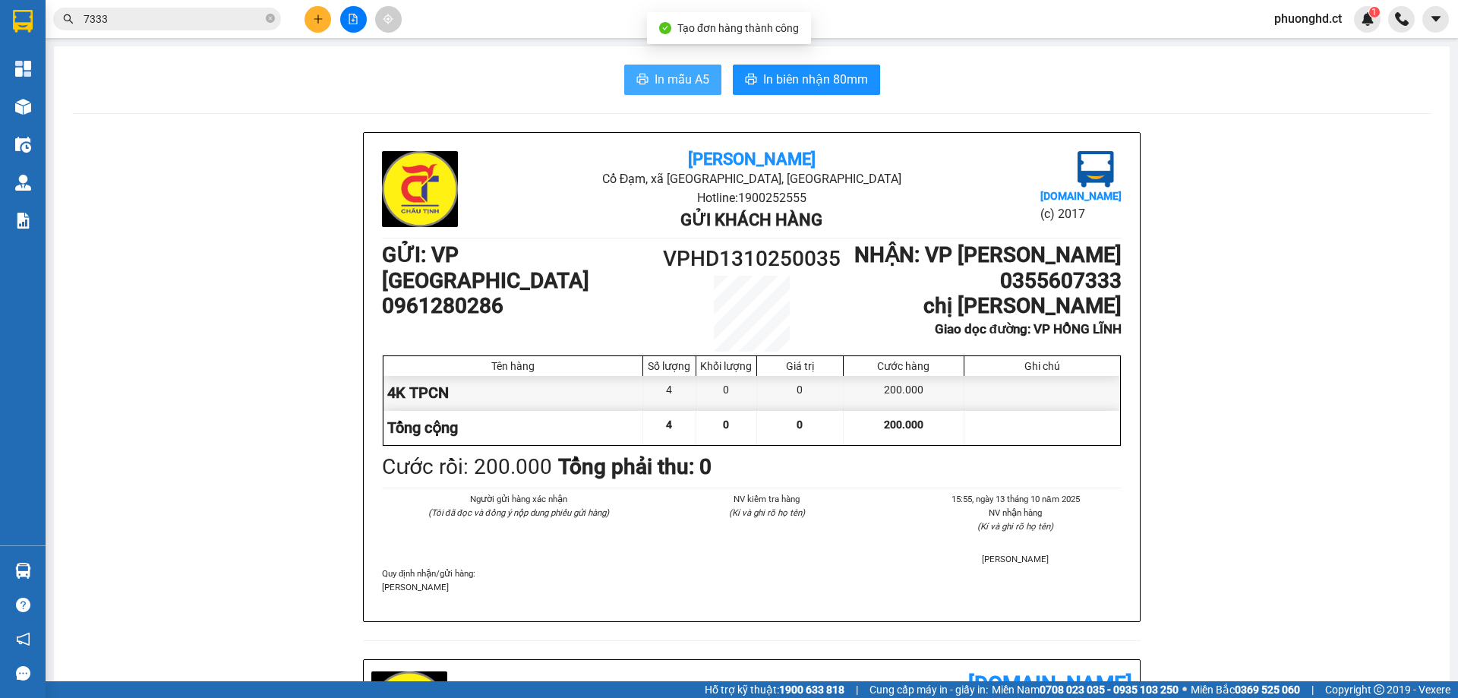
click at [673, 93] on button "In mẫu A5" at bounding box center [672, 80] width 97 height 30
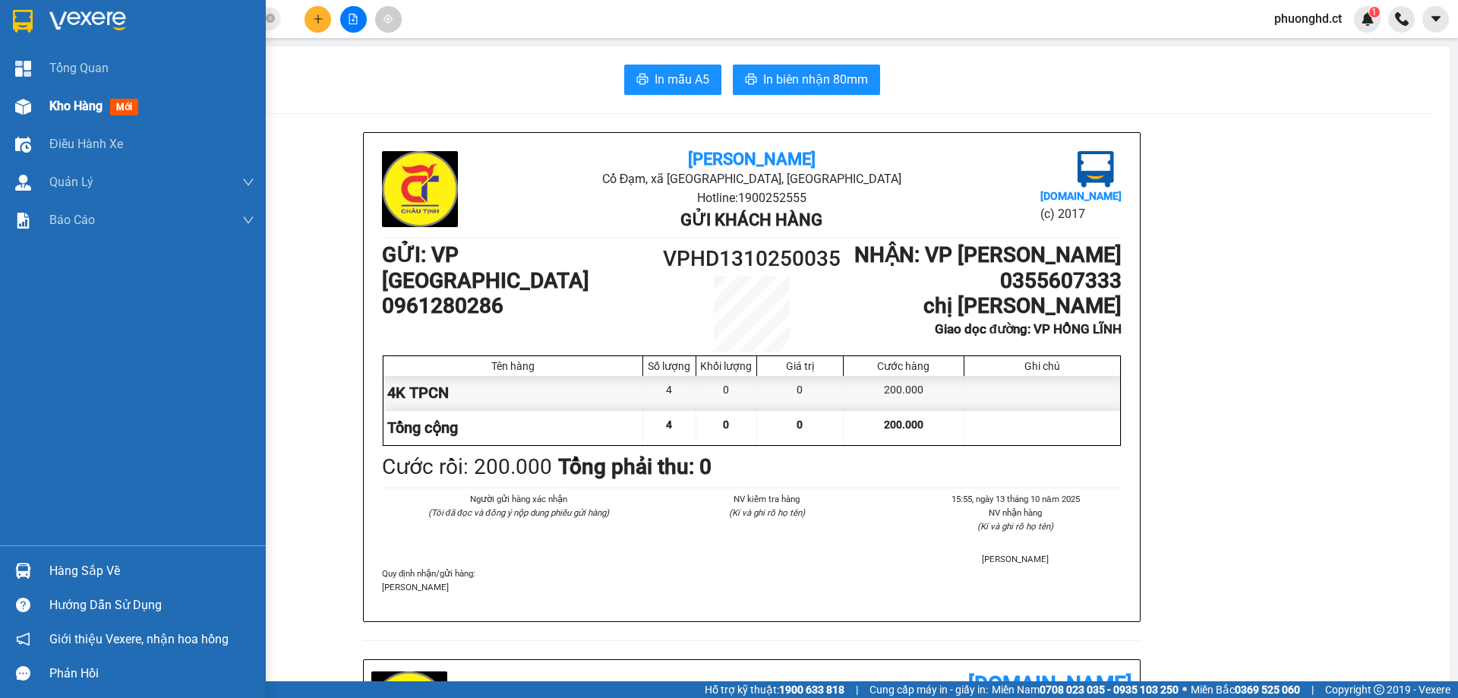
click at [24, 99] on img at bounding box center [23, 107] width 16 height 16
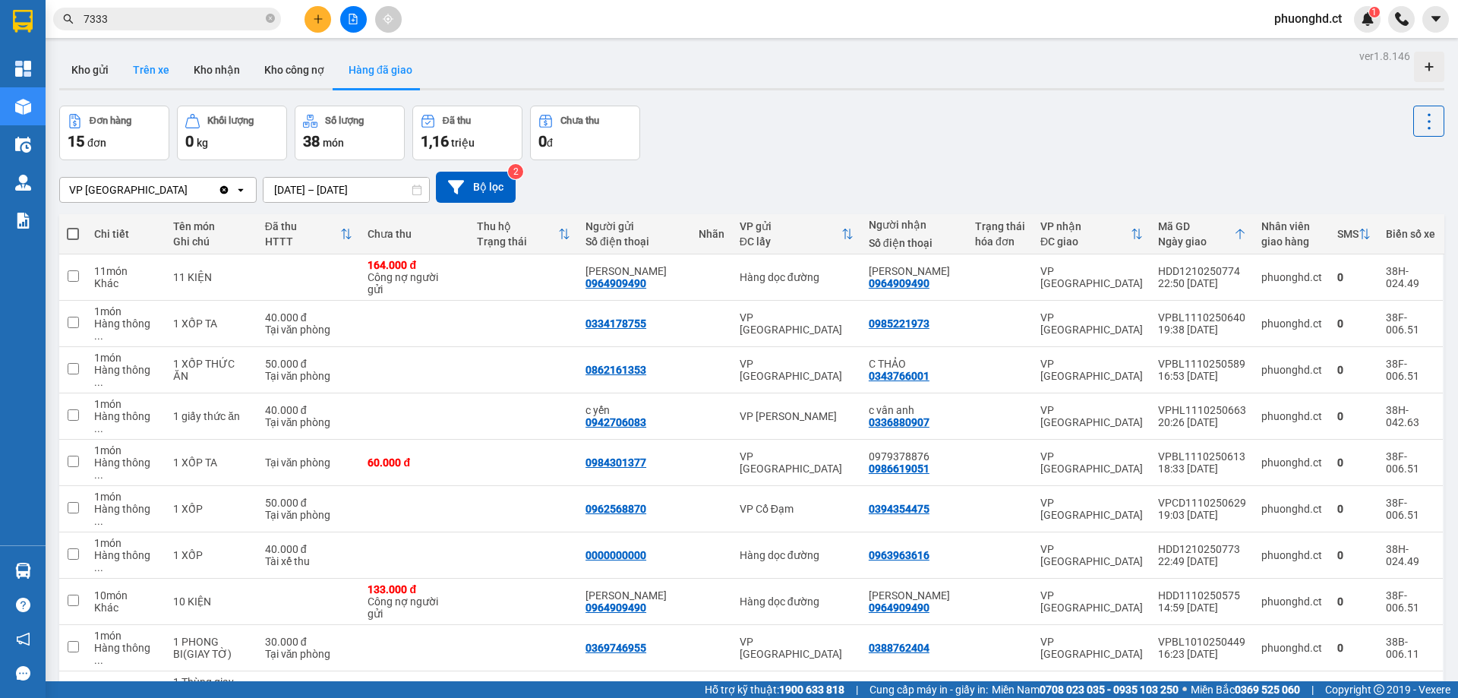
click at [141, 77] on button "Trên xe" at bounding box center [151, 70] width 61 height 36
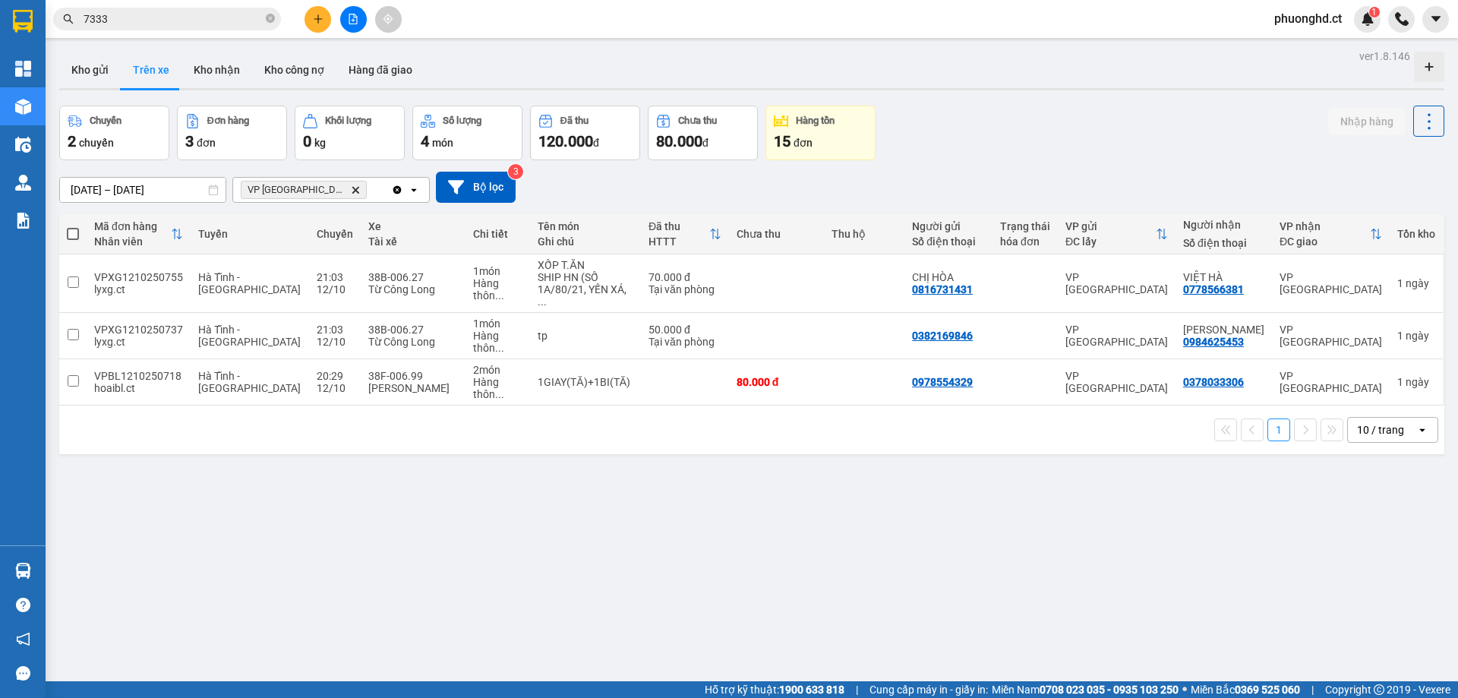
click at [68, 238] on span at bounding box center [73, 234] width 12 height 12
click at [73, 226] on input "checkbox" at bounding box center [73, 226] width 0 height 0
checkbox input "true"
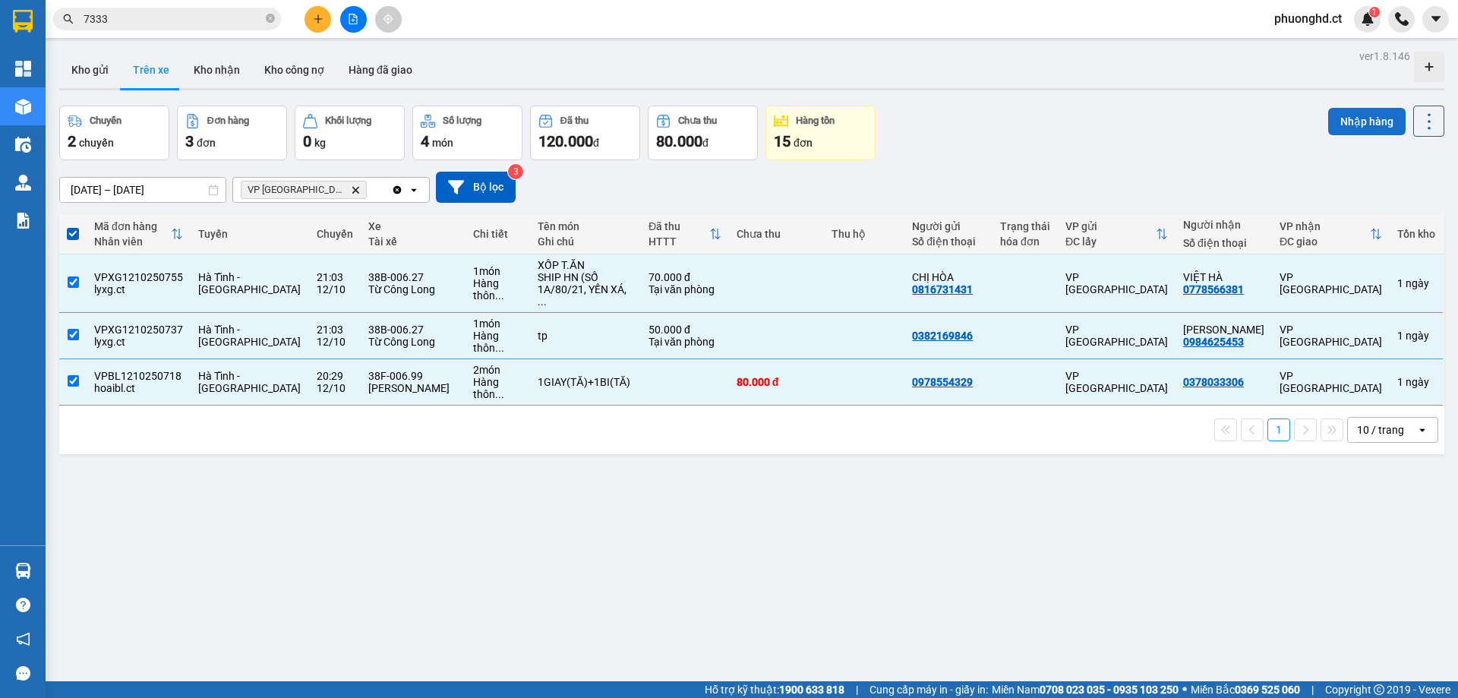
click at [1348, 113] on button "Nhập hàng" at bounding box center [1367, 121] width 77 height 27
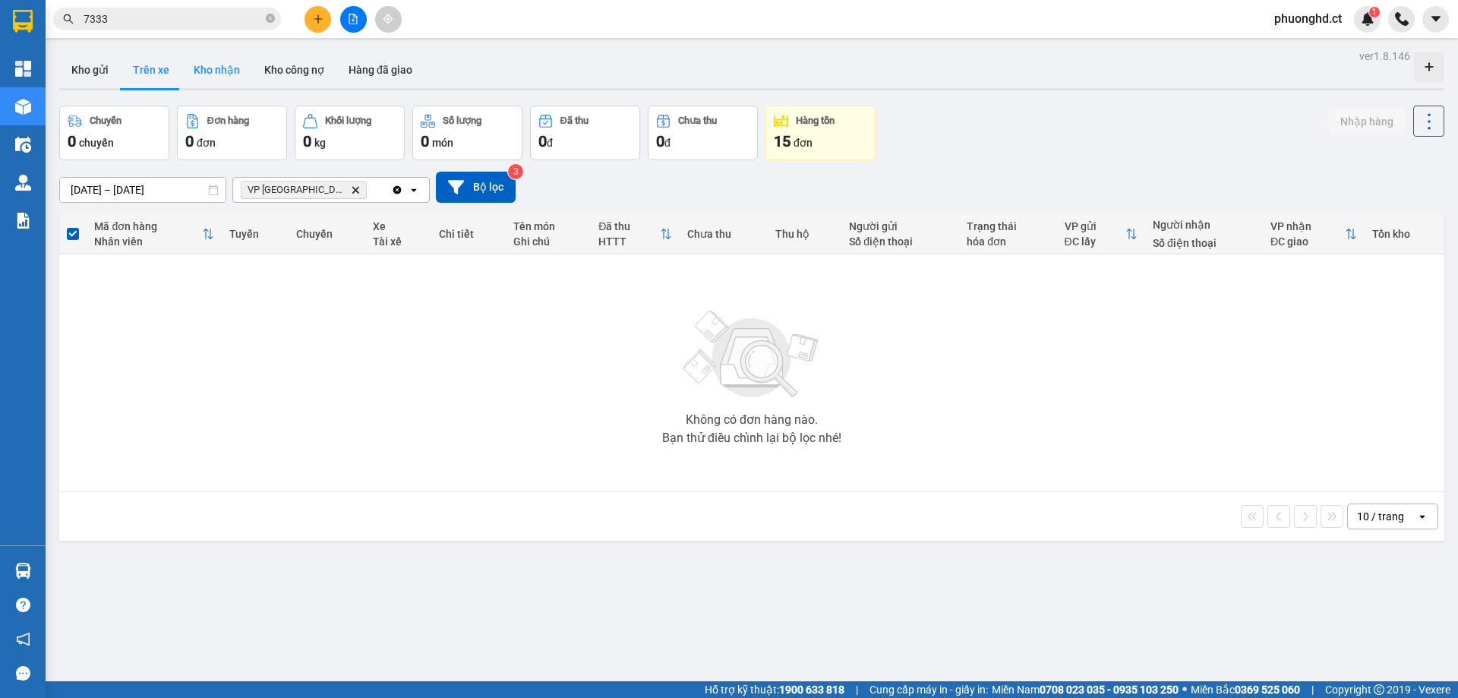
click at [213, 58] on button "Kho nhận" at bounding box center [217, 70] width 71 height 36
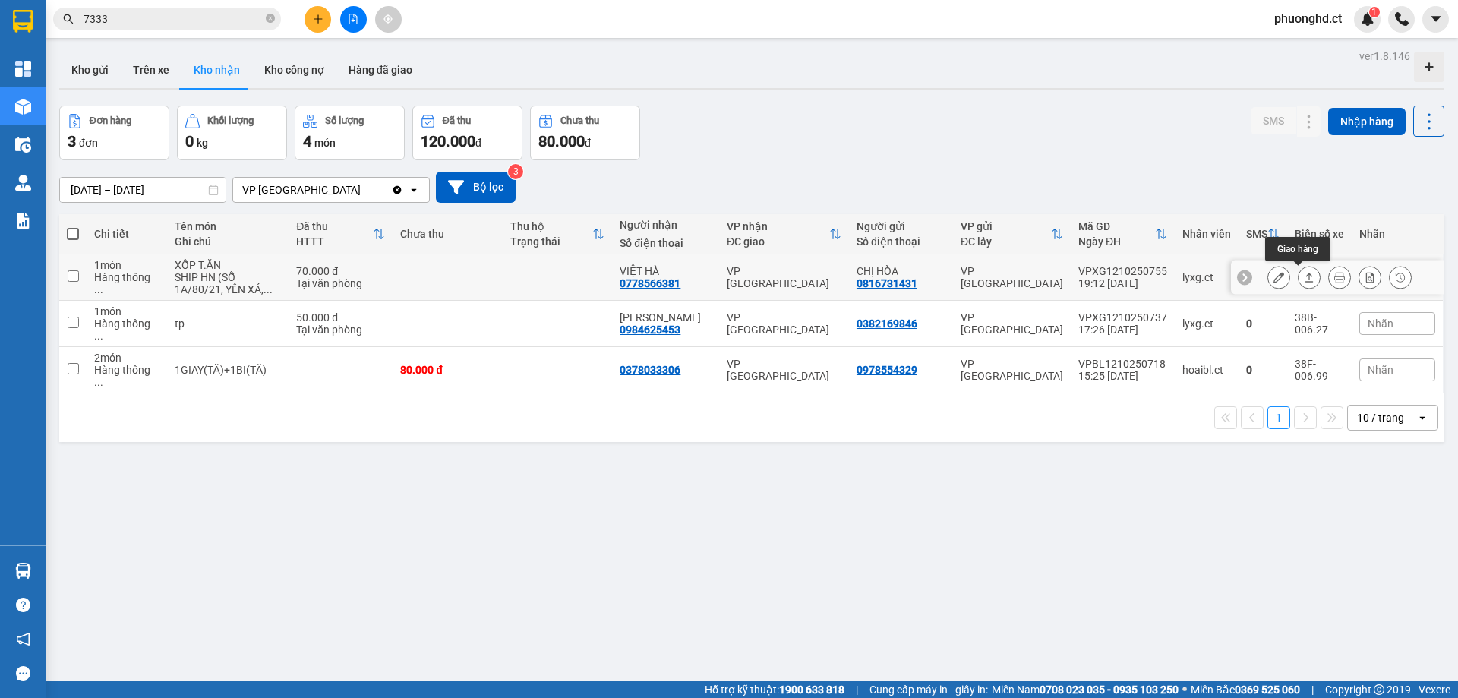
click at [1304, 281] on icon at bounding box center [1309, 277] width 11 height 11
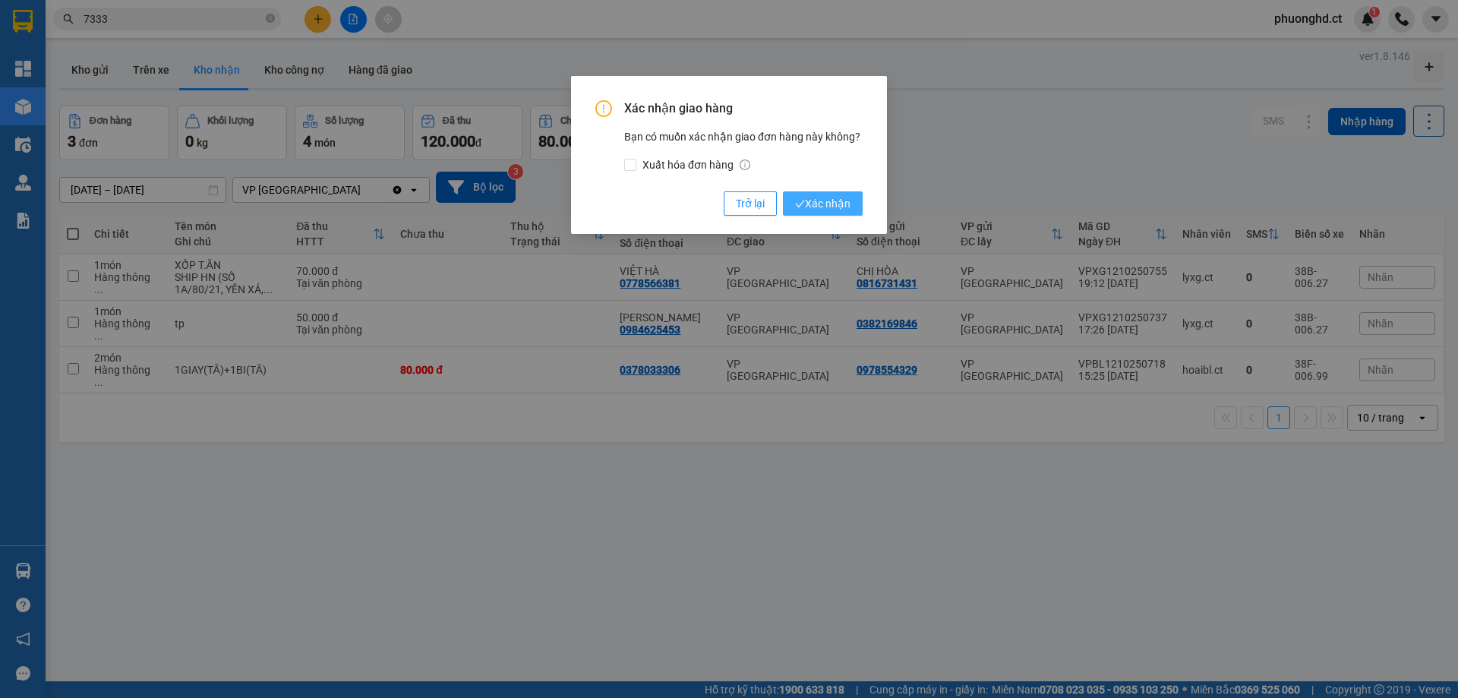
click at [814, 199] on span "Xác nhận" at bounding box center [822, 203] width 55 height 17
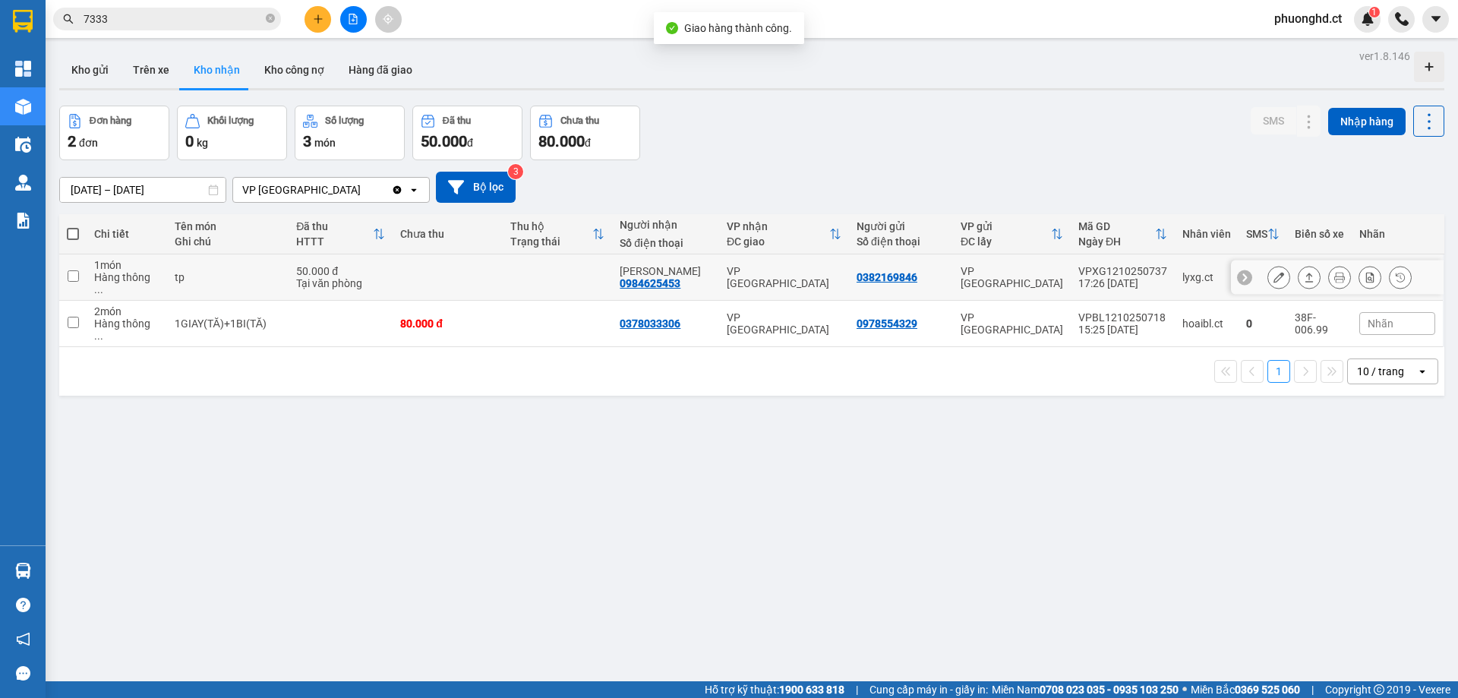
click at [1304, 273] on icon at bounding box center [1309, 277] width 11 height 11
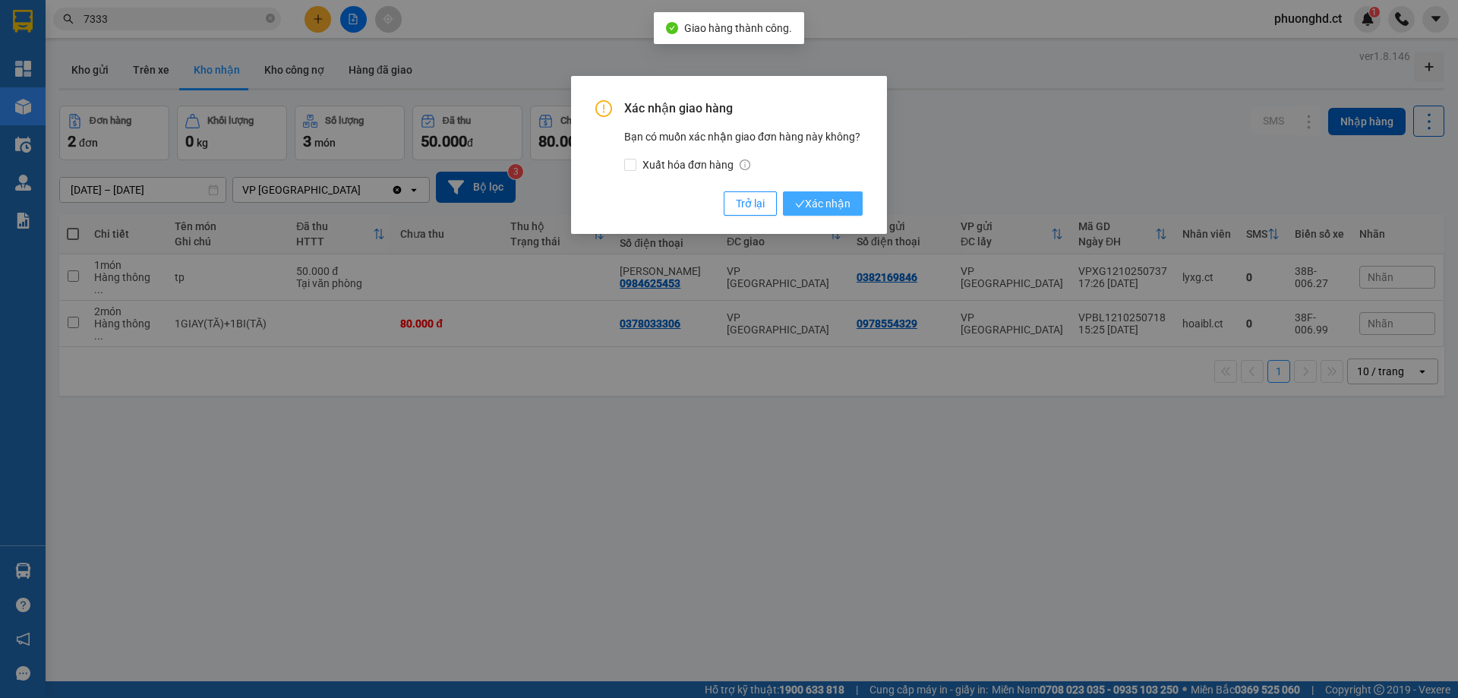
click at [807, 204] on span "Xác nhận" at bounding box center [822, 203] width 55 height 17
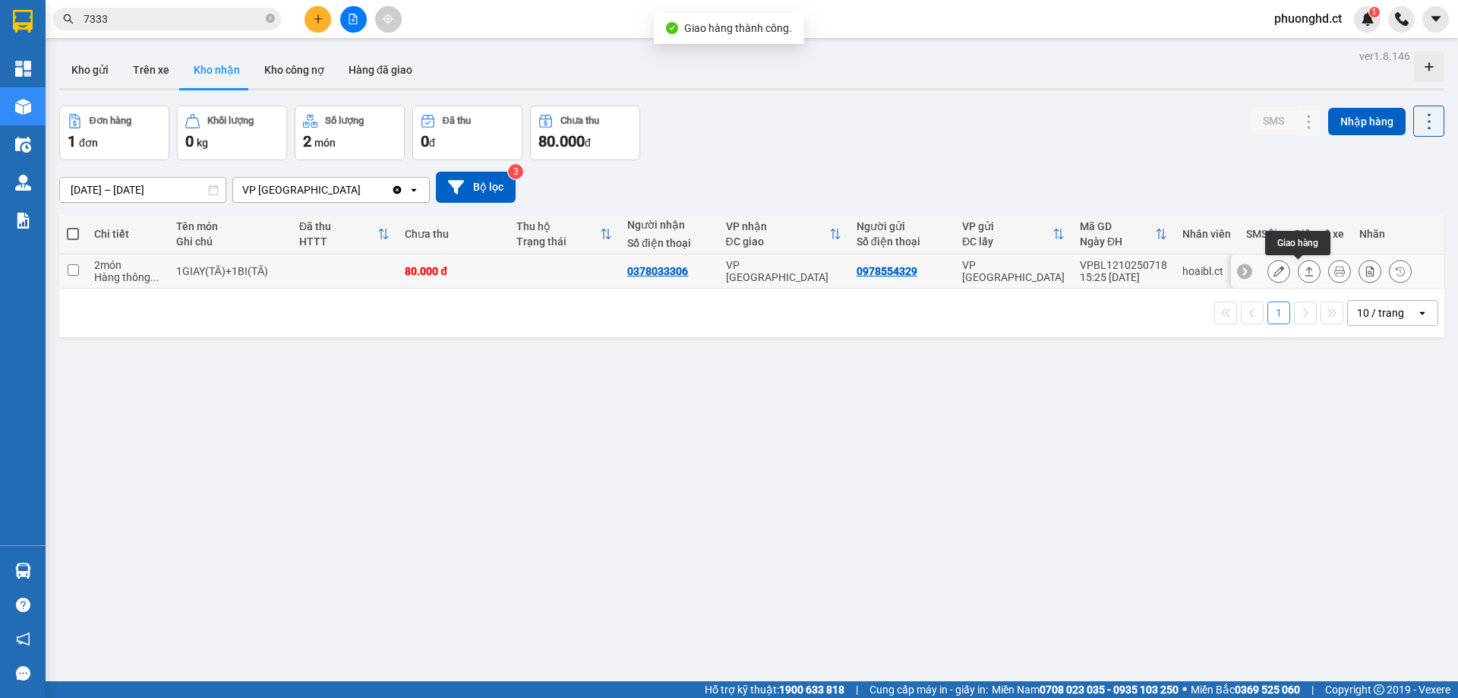
click at [1304, 273] on icon at bounding box center [1309, 271] width 11 height 11
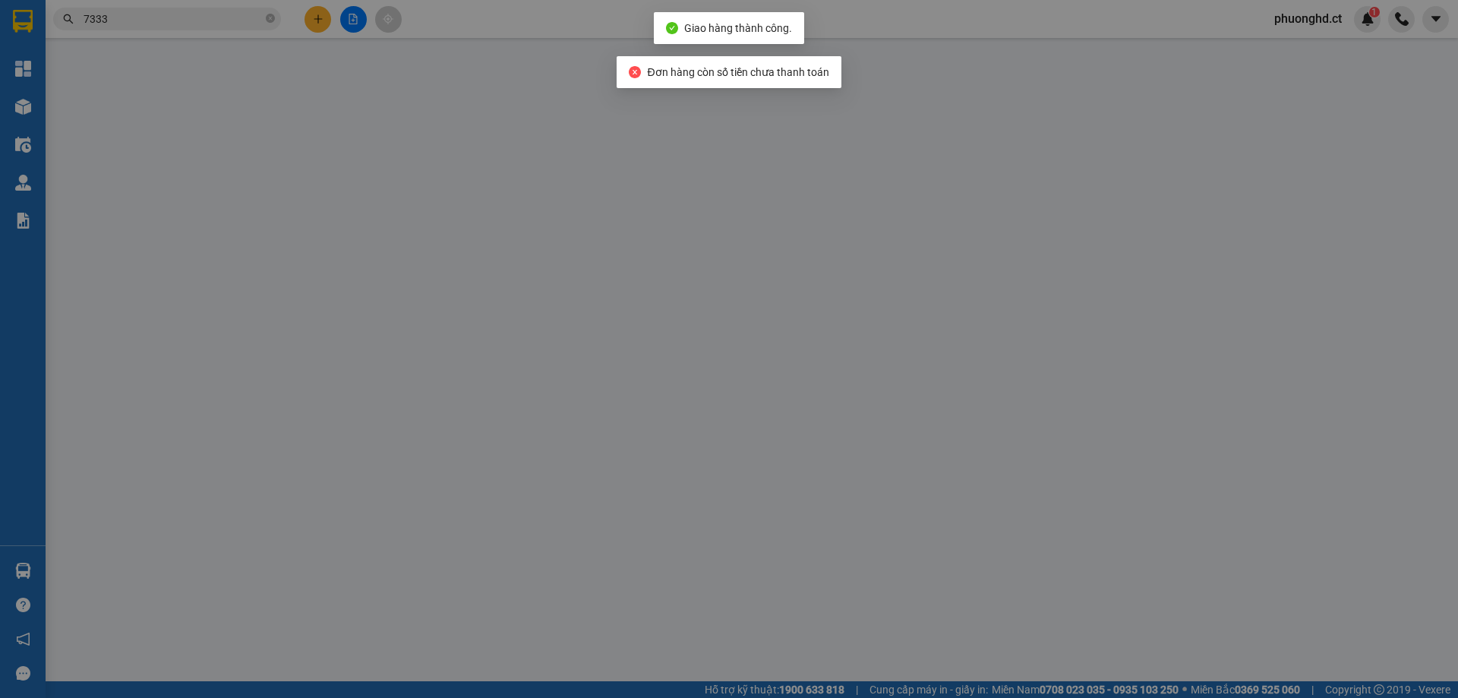
type input "0978554329"
type input "0378033306"
type input "0"
type input "80.000"
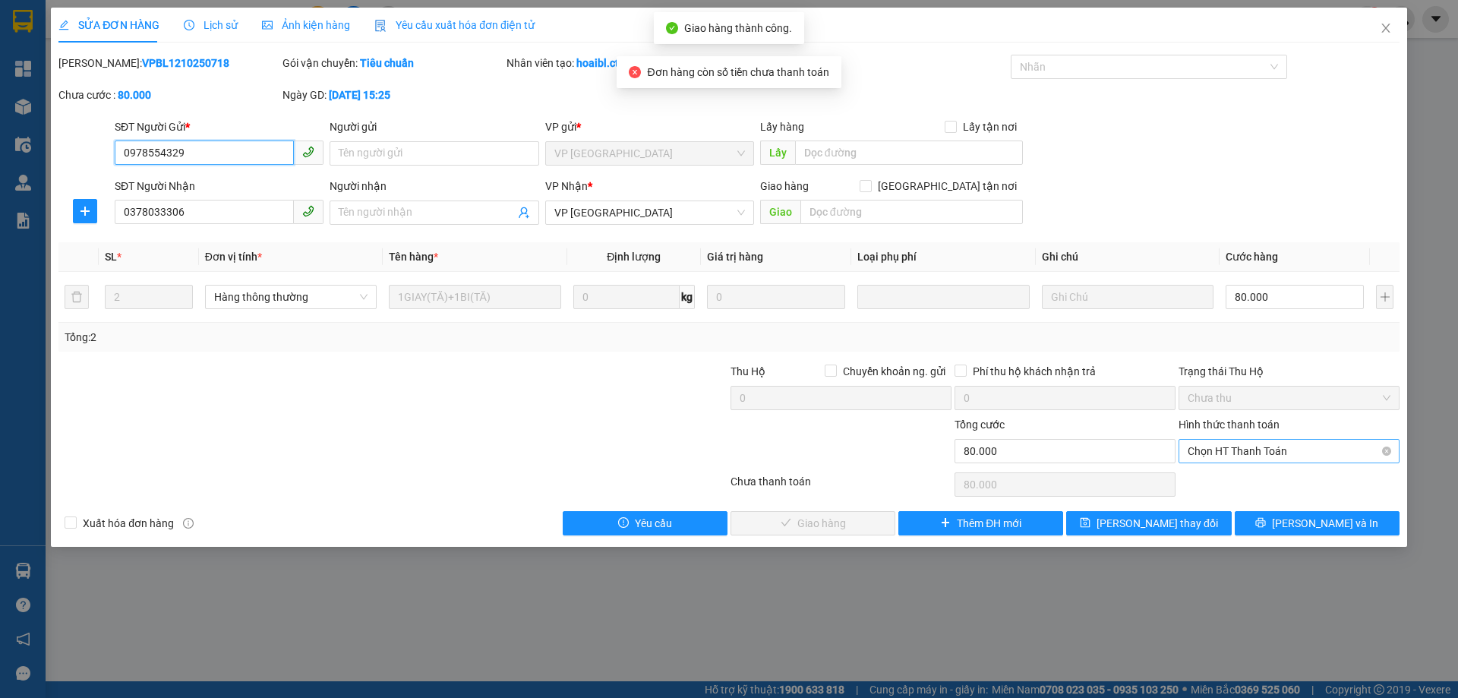
click at [1281, 461] on span "Chọn HT Thanh Toán" at bounding box center [1289, 451] width 203 height 23
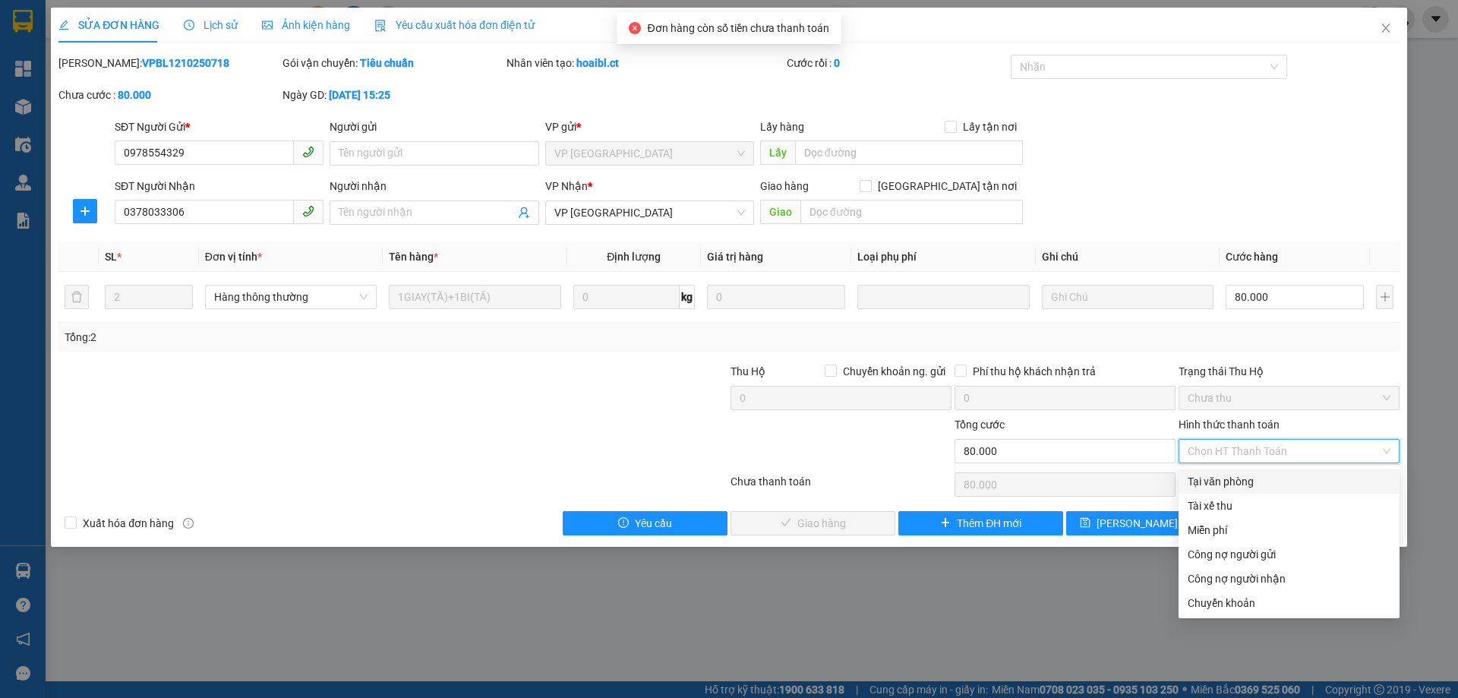
click at [1238, 485] on div "Tại văn phòng" at bounding box center [1289, 481] width 203 height 17
type input "0"
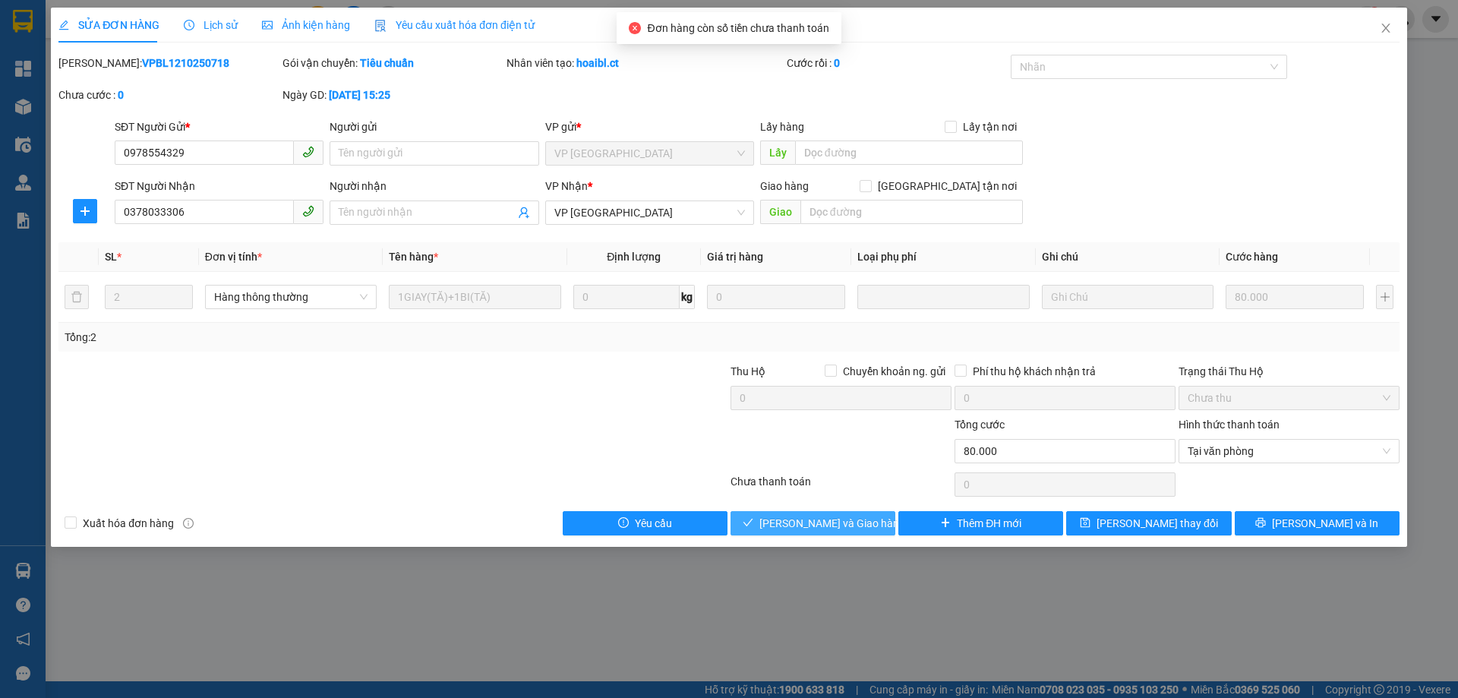
click at [790, 535] on button "[PERSON_NAME] và Giao hàng" at bounding box center [813, 523] width 165 height 24
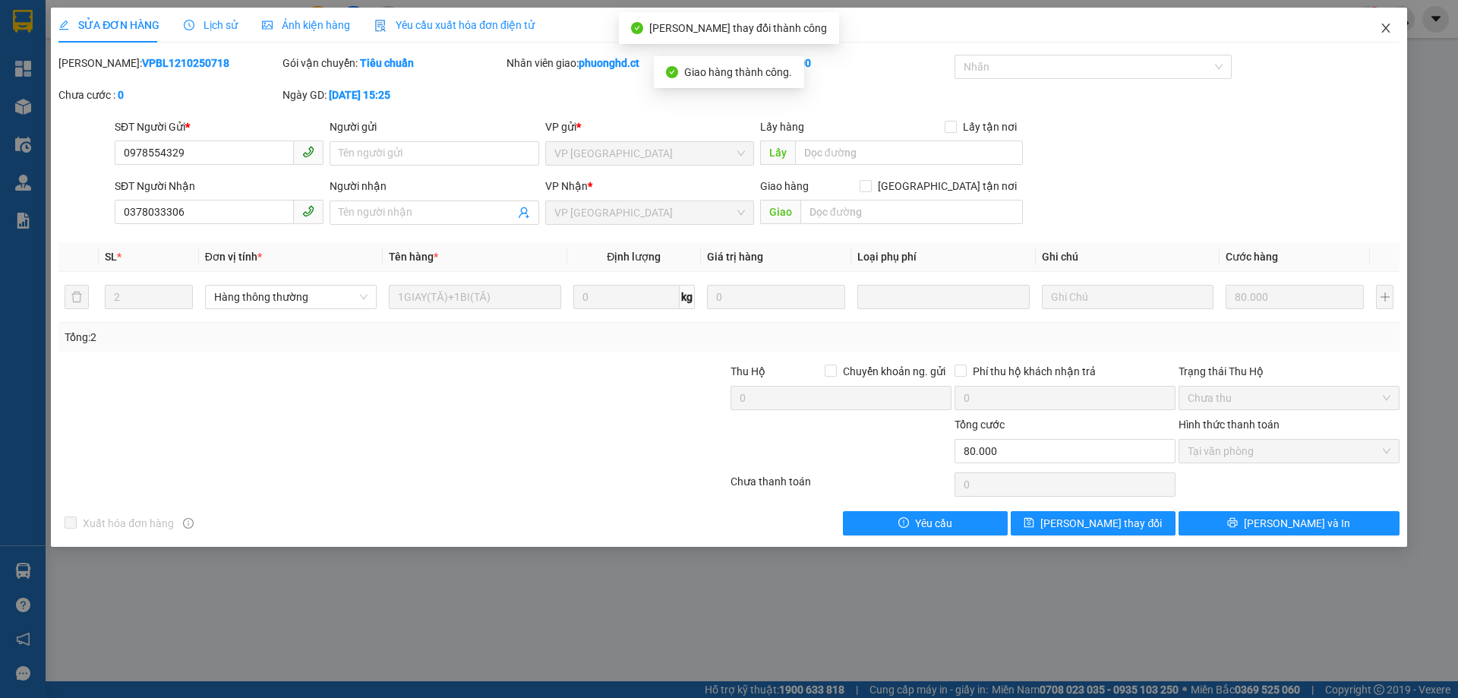
click at [1385, 31] on icon "close" at bounding box center [1386, 28] width 8 height 9
